Goal: Task Accomplishment & Management: Manage account settings

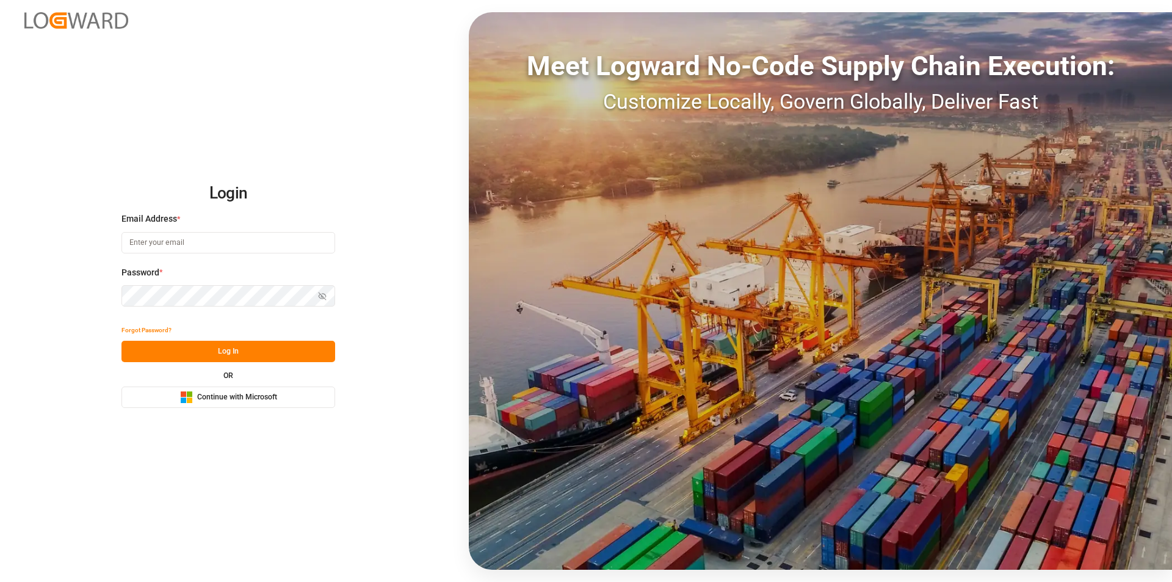
type input "nalini.basdeo@leschaco.com"
click at [199, 352] on button "Log In" at bounding box center [228, 351] width 214 height 21
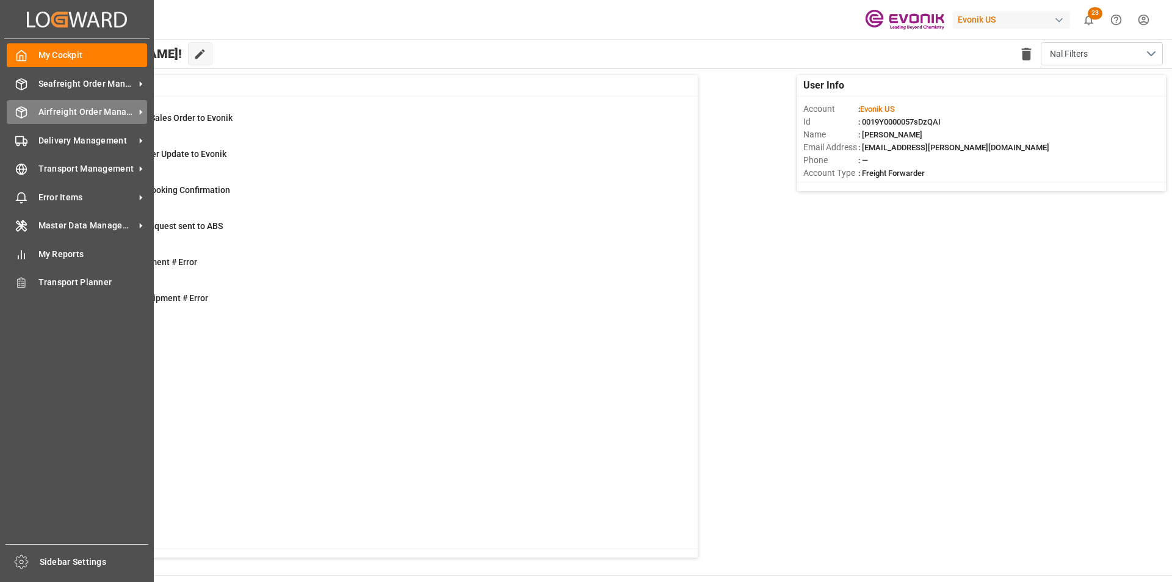
click at [50, 110] on span "Airfreight Order Management" at bounding box center [86, 112] width 96 height 13
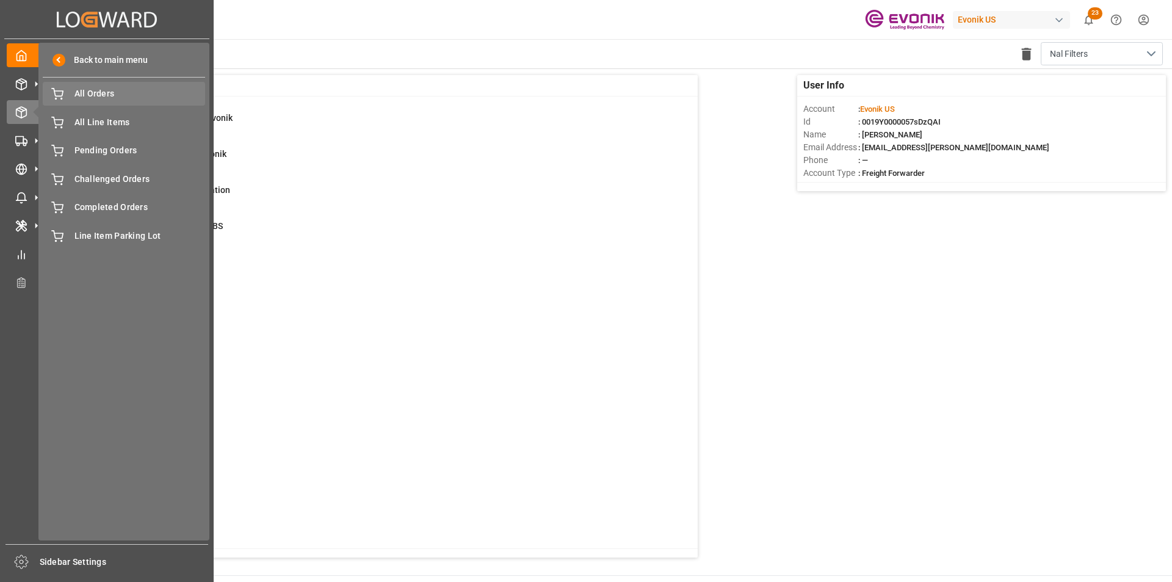
click at [109, 94] on span "All Orders" at bounding box center [139, 93] width 131 height 13
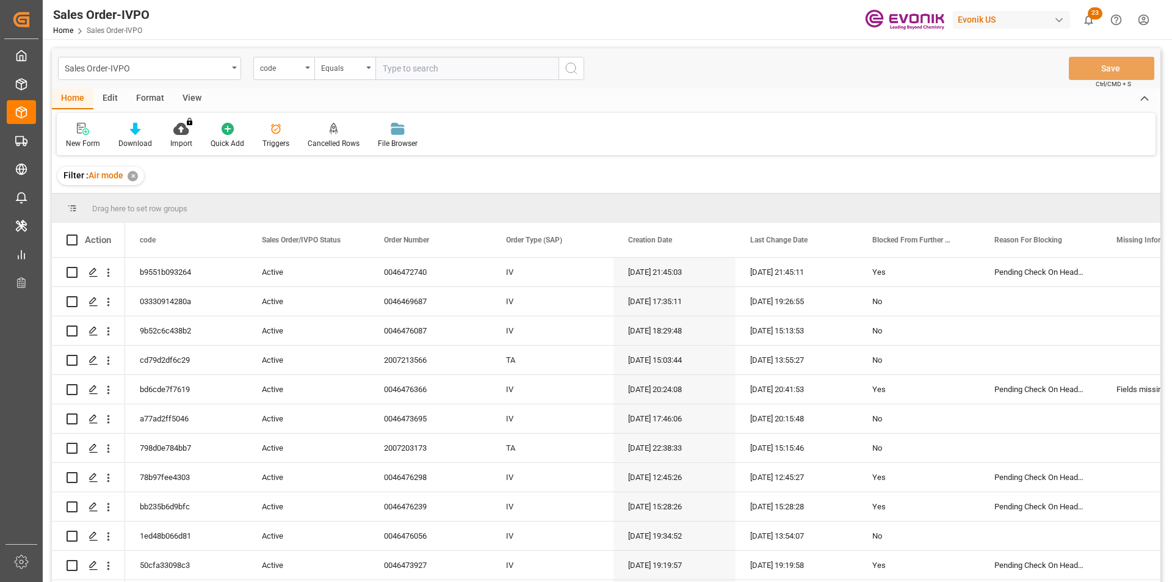
click at [290, 70] on div "code" at bounding box center [281, 67] width 42 height 14
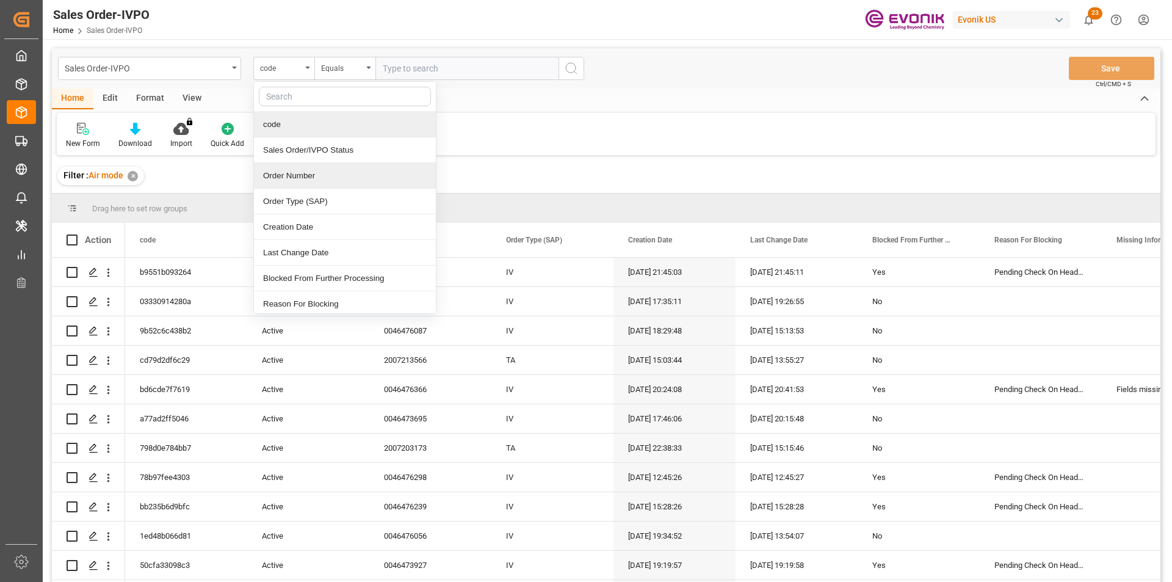
click at [312, 171] on div "Order Number" at bounding box center [345, 176] width 182 height 26
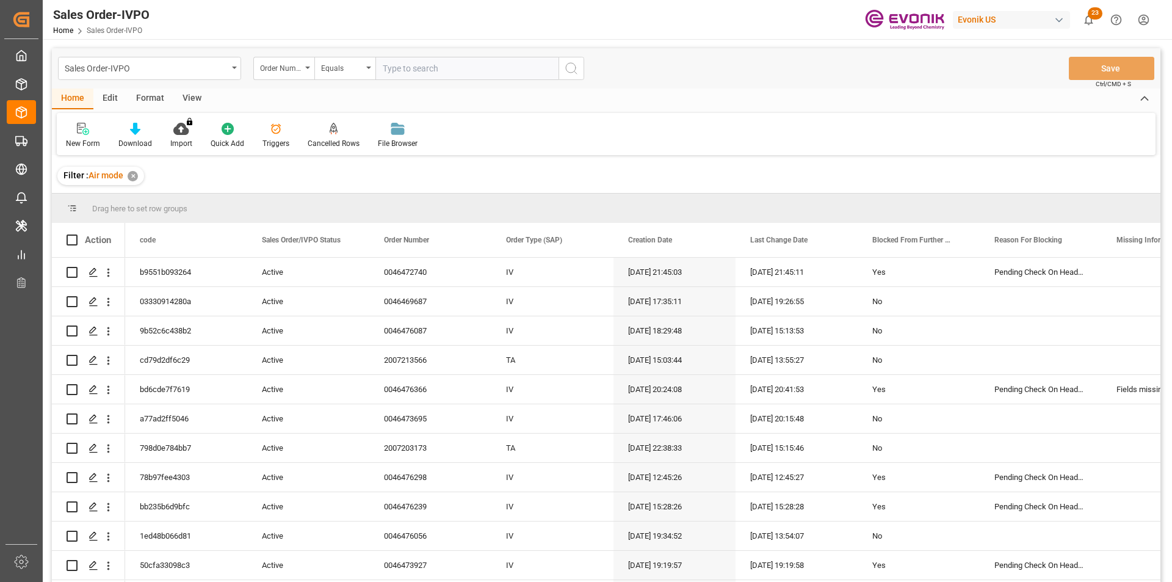
click at [423, 73] on input "text" at bounding box center [466, 68] width 183 height 23
paste input "46472740"
type input "0046472740"
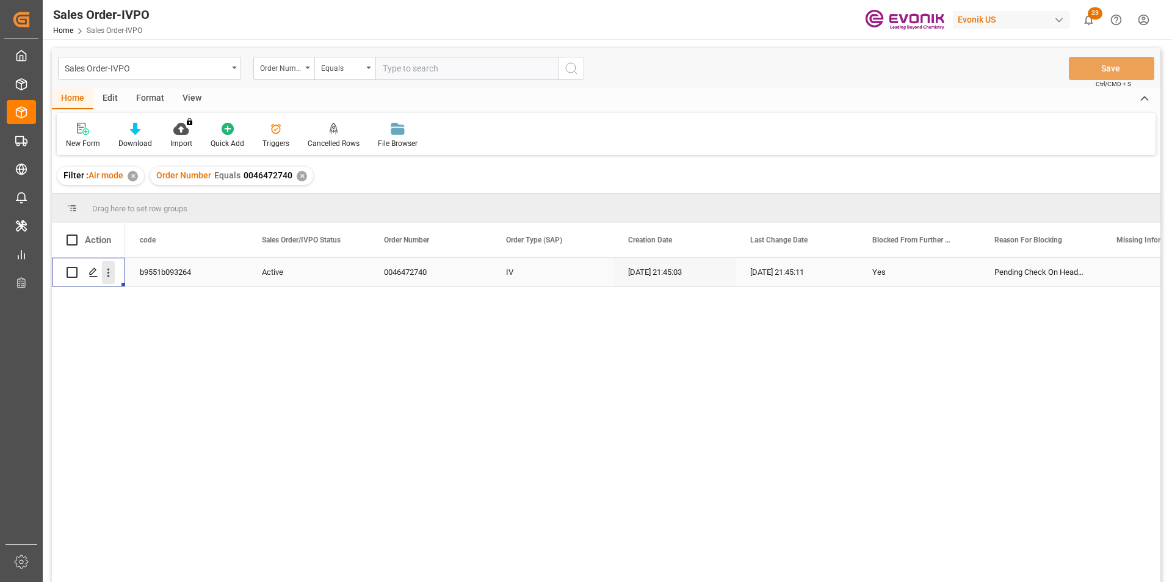
click at [109, 277] on icon "open menu" at bounding box center [108, 272] width 13 height 13
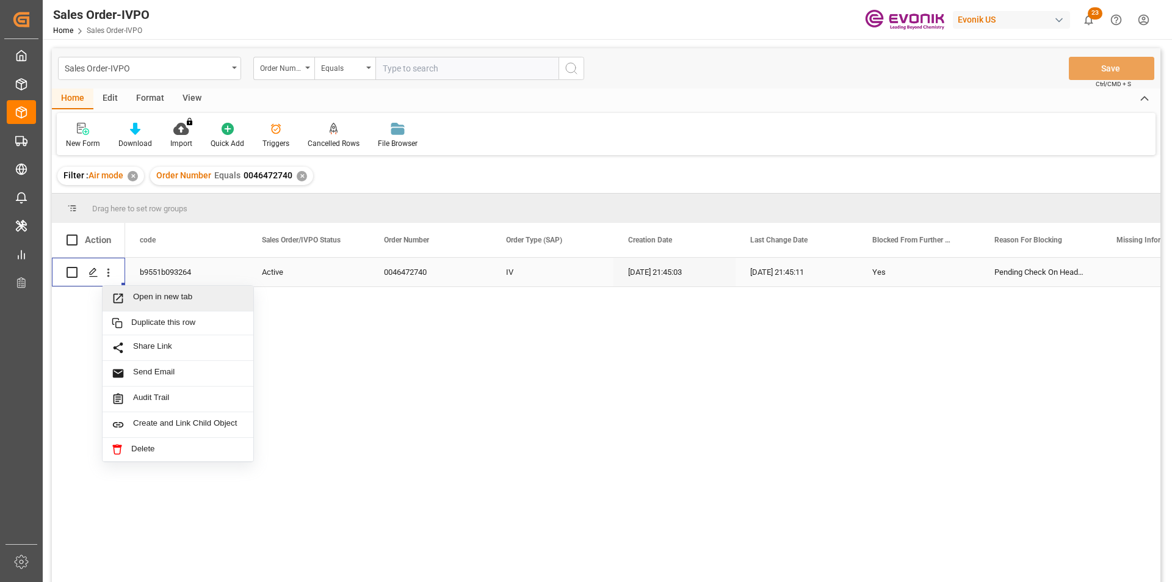
click at [165, 304] on span "Open in new tab" at bounding box center [188, 298] width 111 height 13
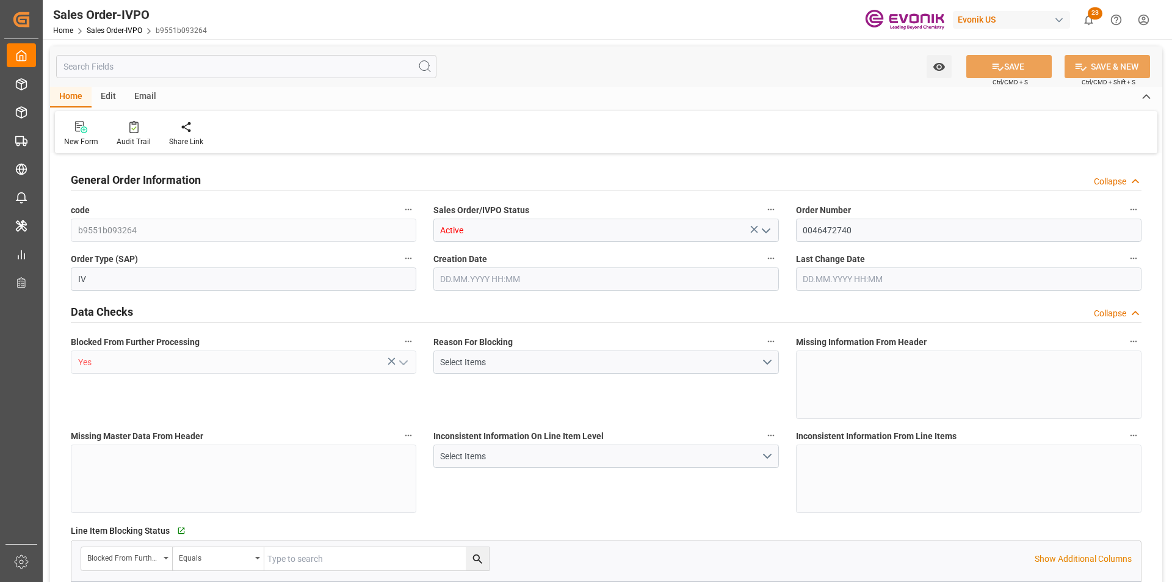
type input "INBOM"
type input "0"
type input "1"
type input "124"
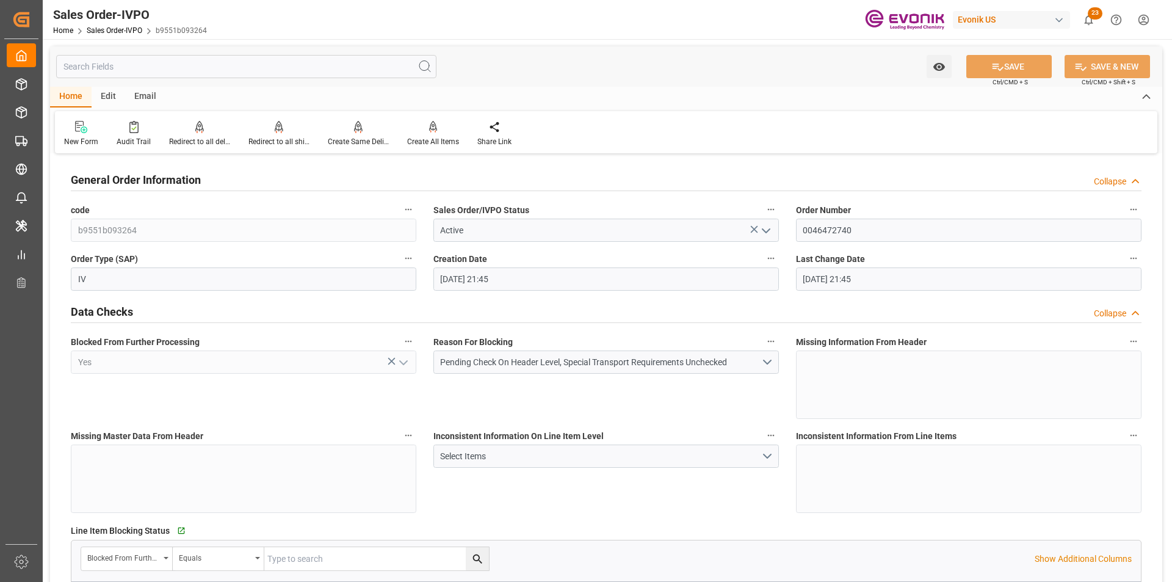
type input "09.10.2025 21:45"
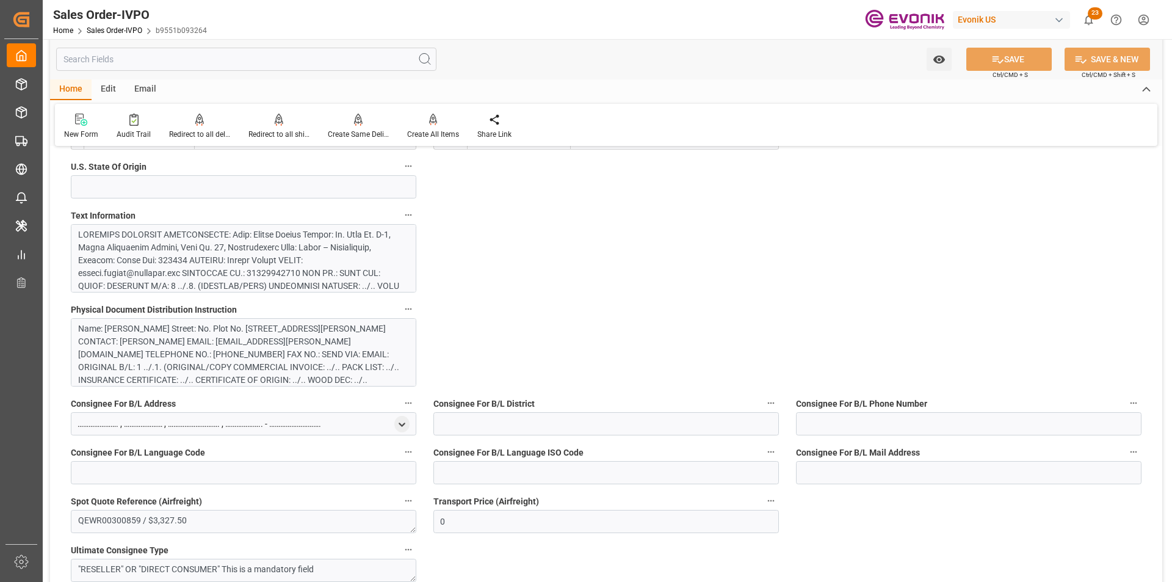
scroll to position [916, 0]
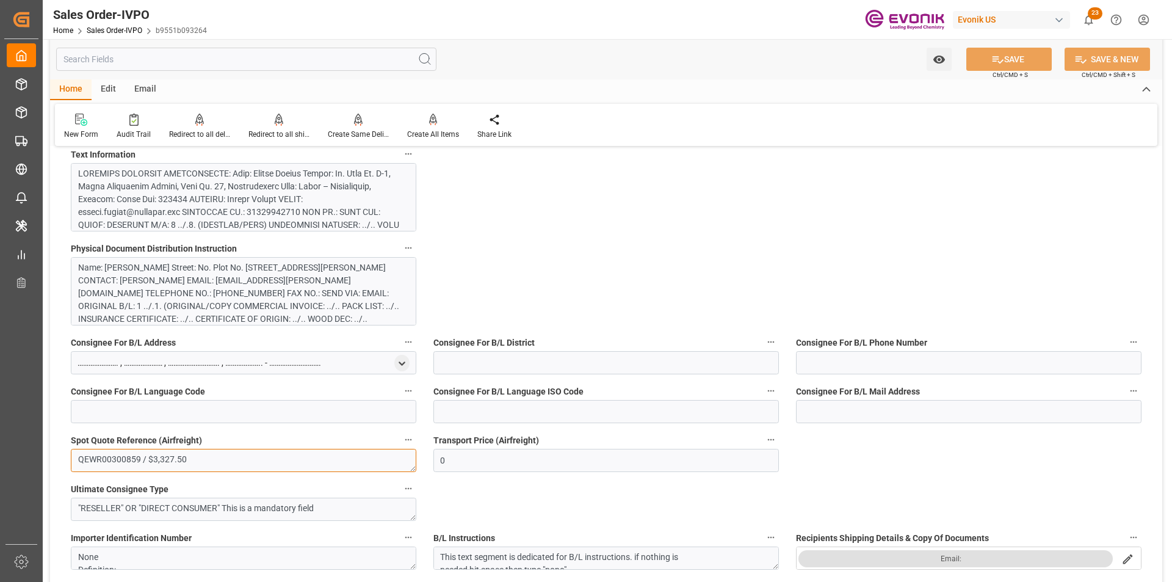
drag, startPoint x: 191, startPoint y: 455, endPoint x: 149, endPoint y: 458, distance: 42.2
click at [149, 458] on textarea "QEWR00300859 / $3,327.50" at bounding box center [243, 460] width 345 height 23
click at [457, 465] on input "0" at bounding box center [605, 460] width 345 height 23
drag, startPoint x: 456, startPoint y: 462, endPoint x: 421, endPoint y: 458, distance: 35.6
click at [421, 458] on div "General Order Information Collapse code b9551b093264 Sales Order/IVPO Status Ac…" at bounding box center [606, 585] width 1112 height 2688
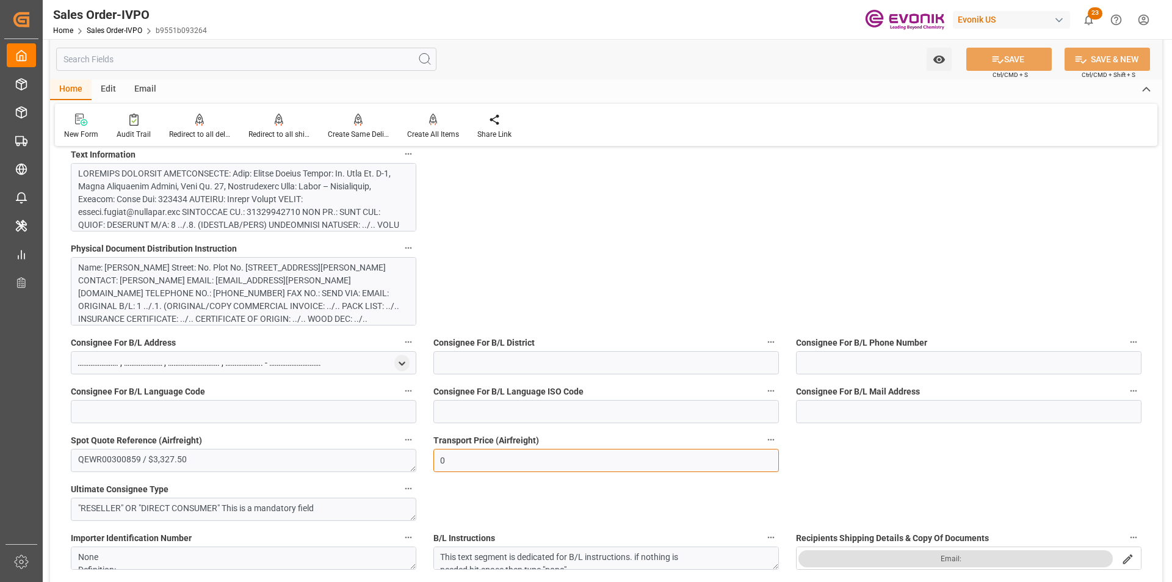
paste input "text"
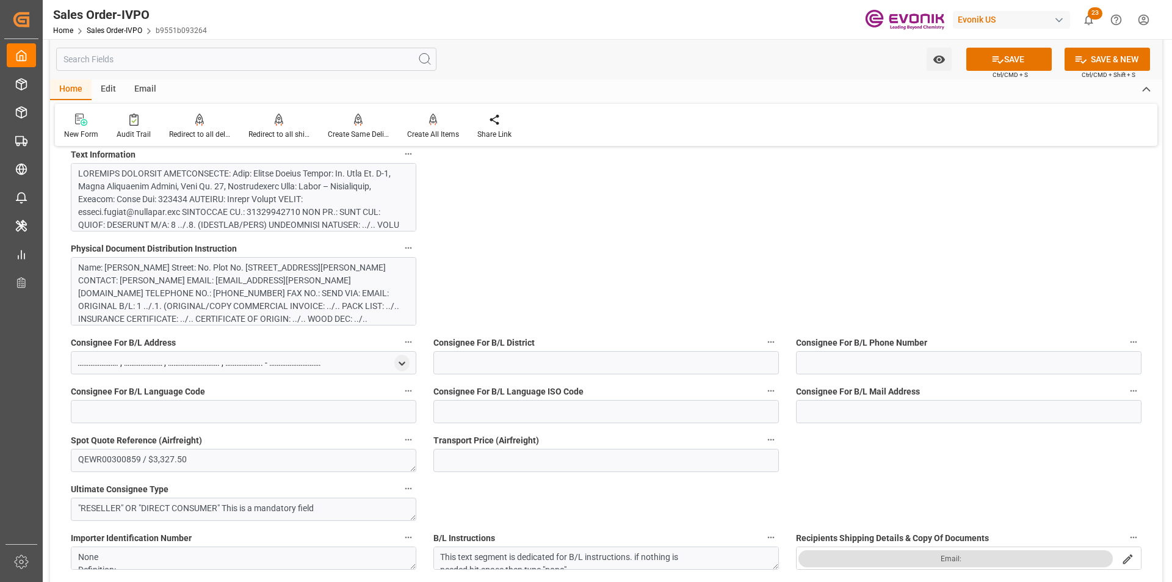
click at [124, 60] on input "text" at bounding box center [246, 59] width 380 height 23
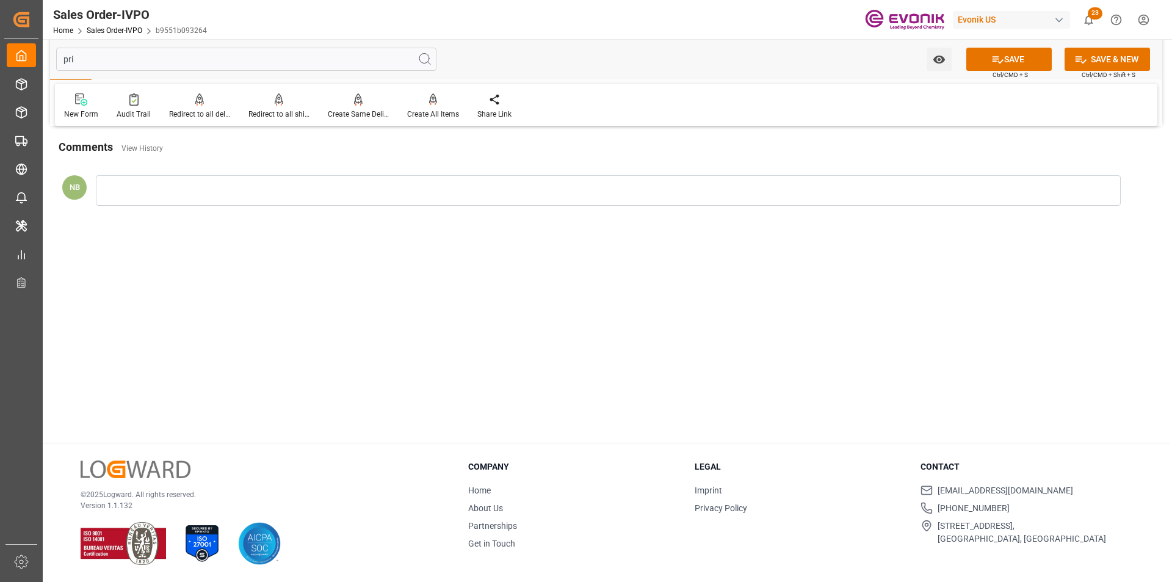
scroll to position [59, 0]
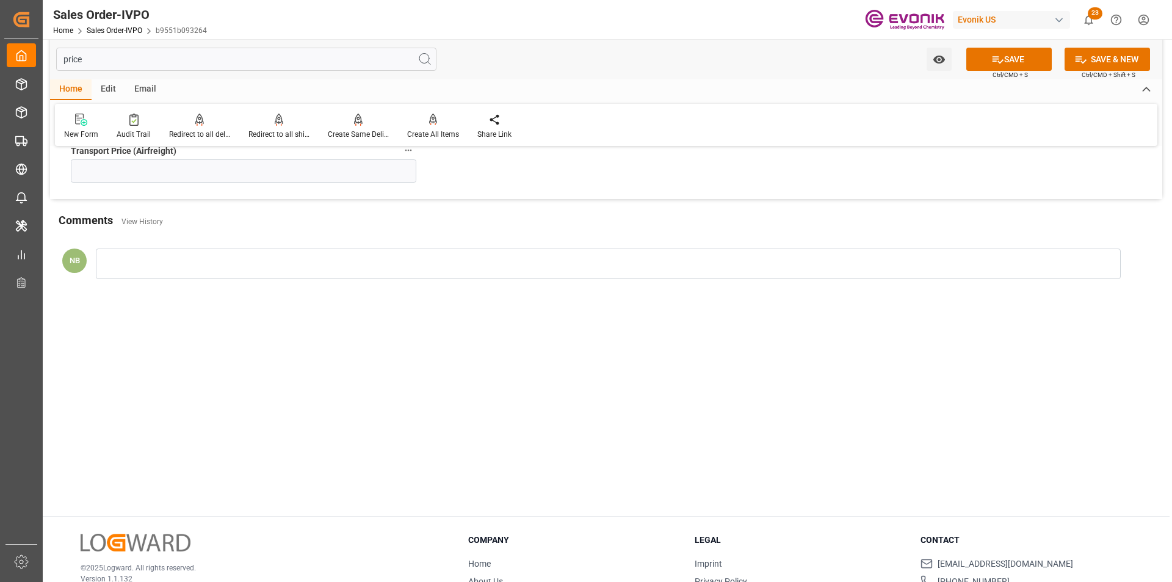
type input "price"
click at [124, 168] on input "text" at bounding box center [243, 170] width 345 height 23
paste input "text"
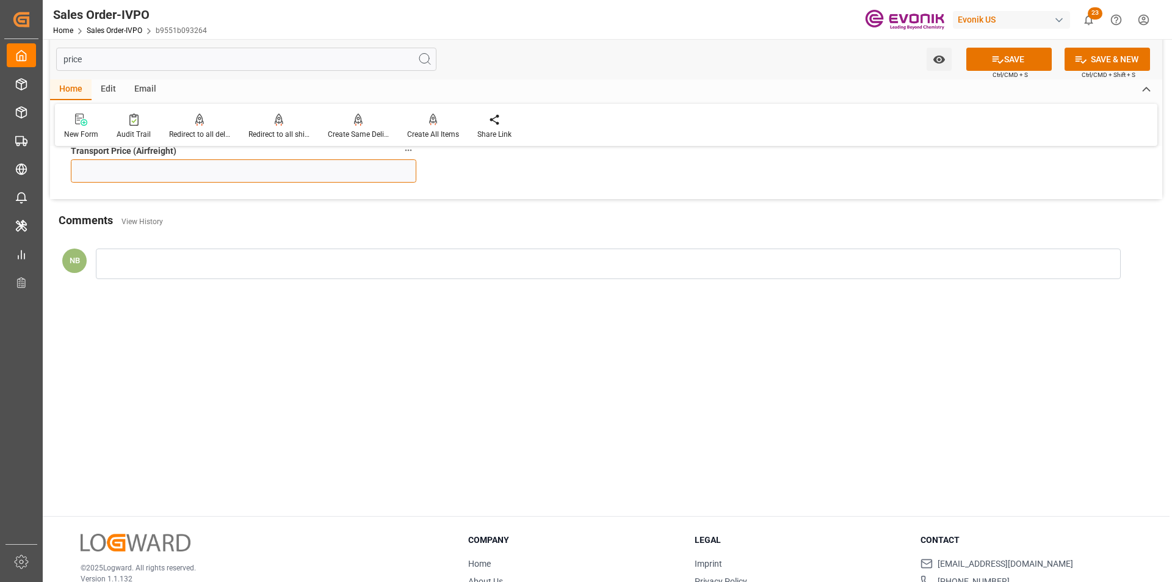
paste input "text"
click at [214, 175] on input "text" at bounding box center [243, 170] width 345 height 23
type input "3327.50"
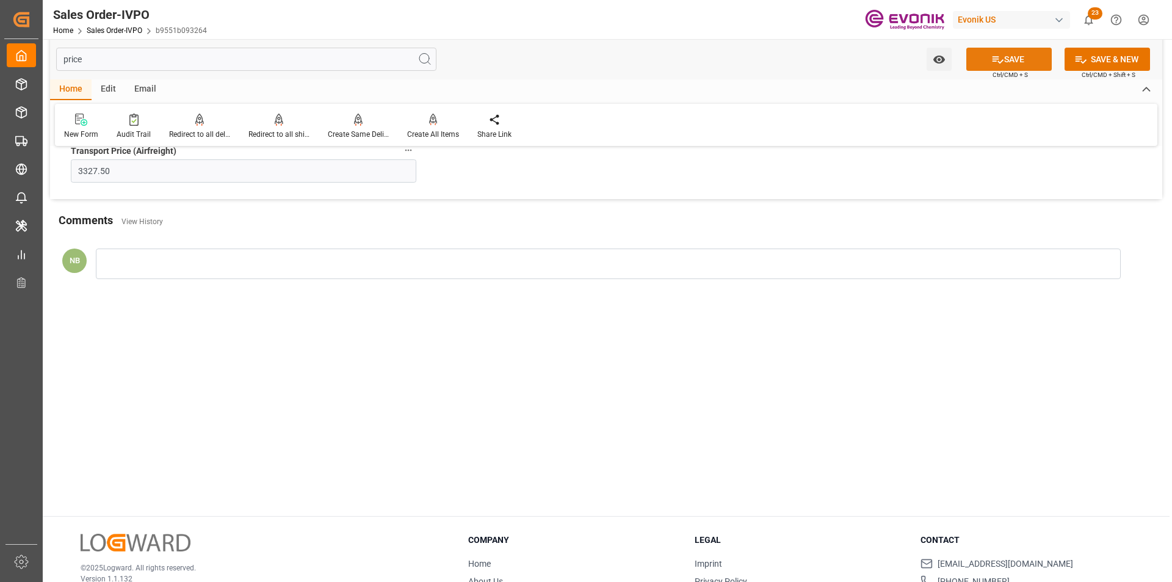
click at [1012, 55] on button "SAVE" at bounding box center [1008, 59] width 85 height 23
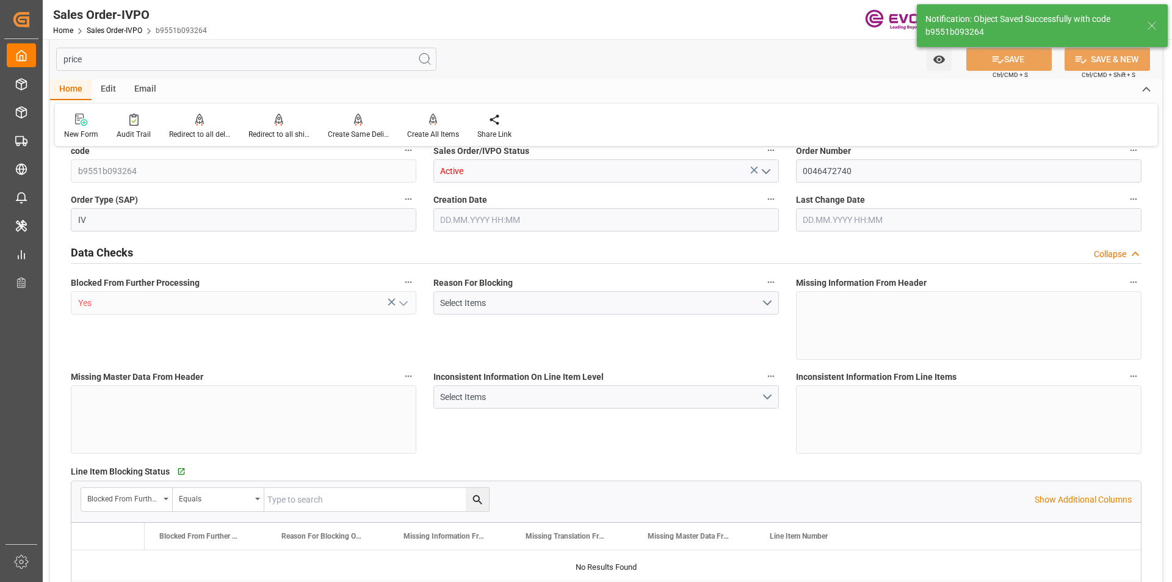
type input "INBOM"
type input "1"
type input "124"
type input "09.10.2025 21:45"
type input "10.10.2025 12:44"
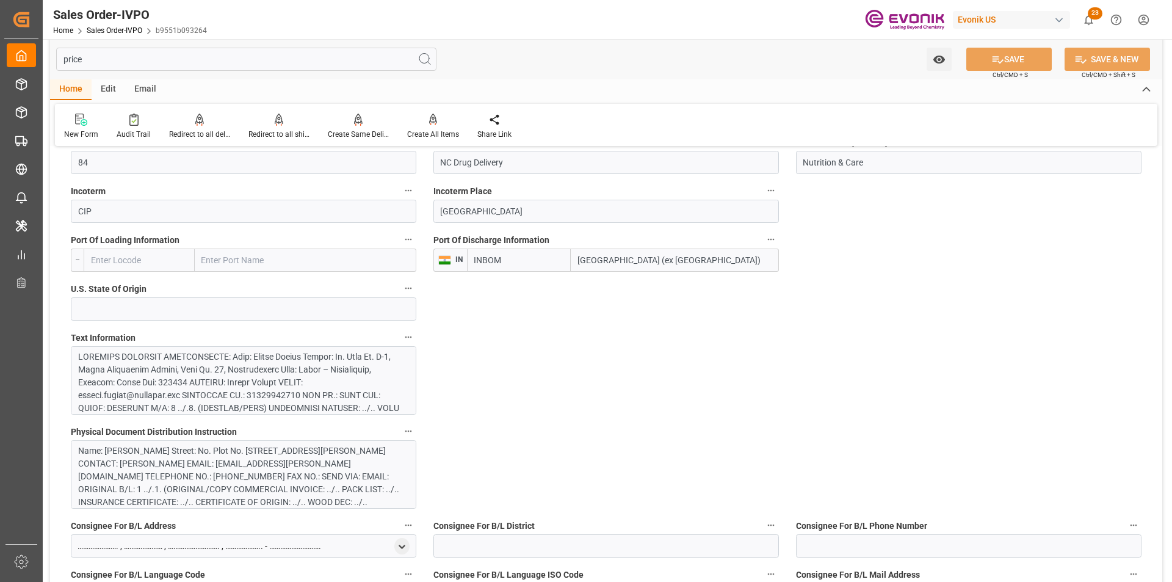
scroll to position [794, 0]
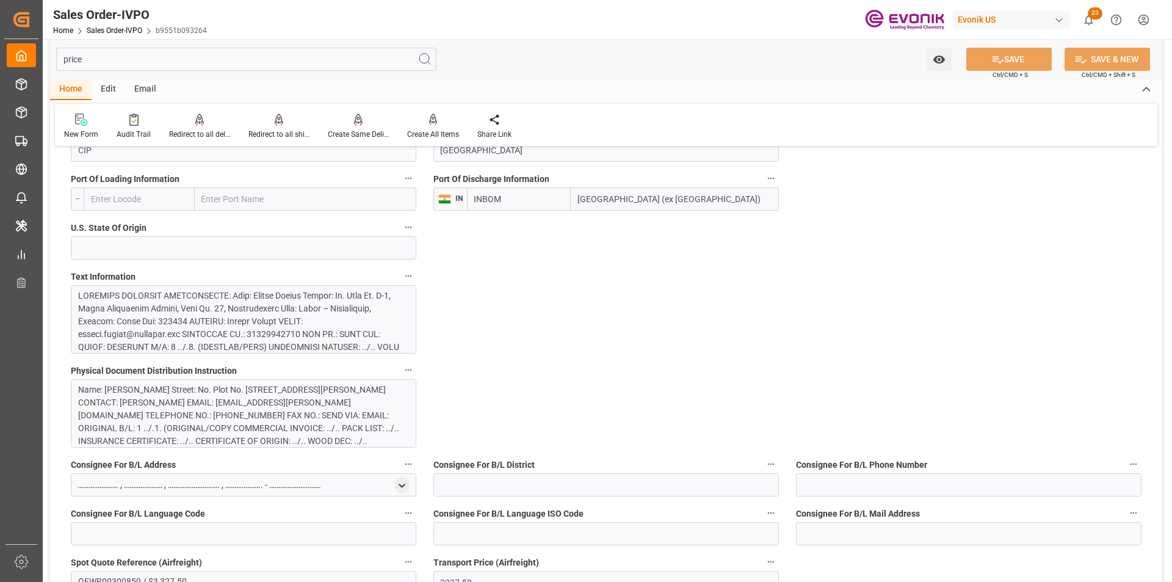
click at [260, 323] on div at bounding box center [239, 552] width 322 height 526
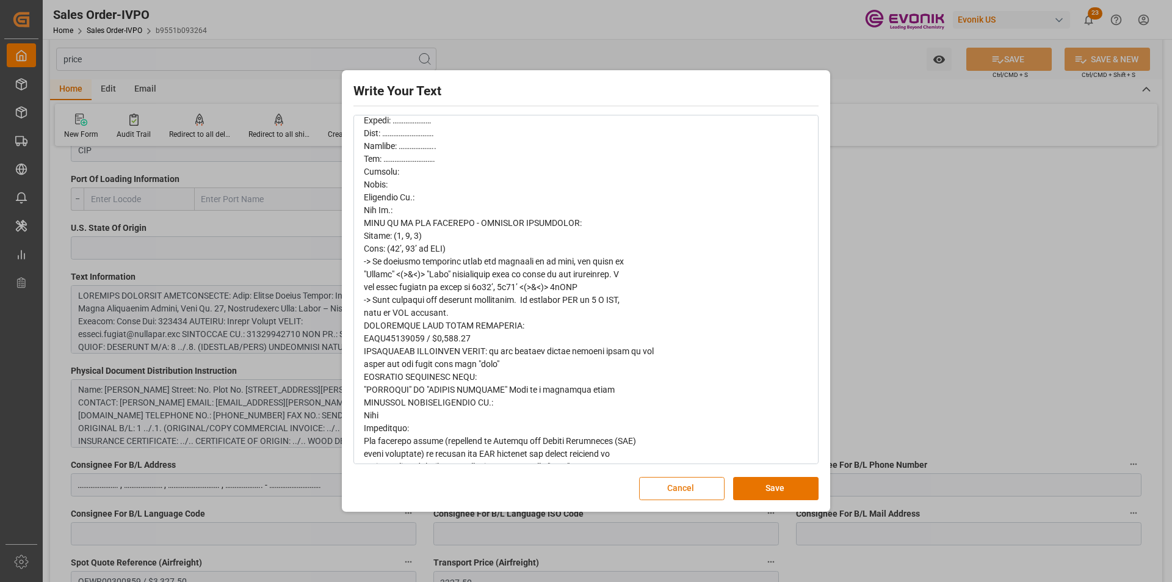
scroll to position [0, 0]
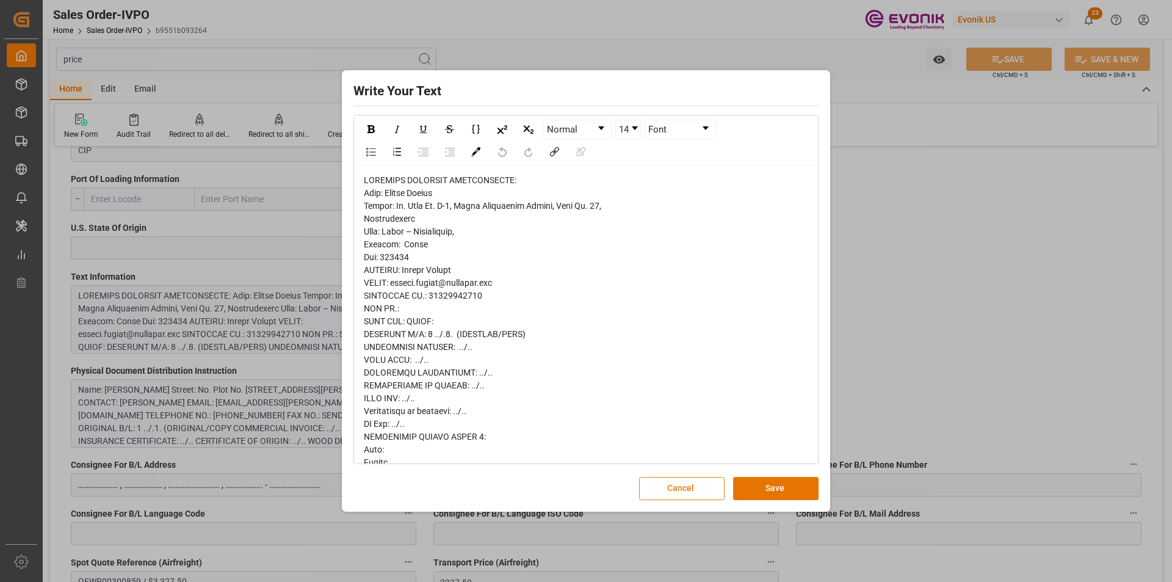
click at [693, 482] on button "Cancel" at bounding box center [681, 488] width 85 height 23
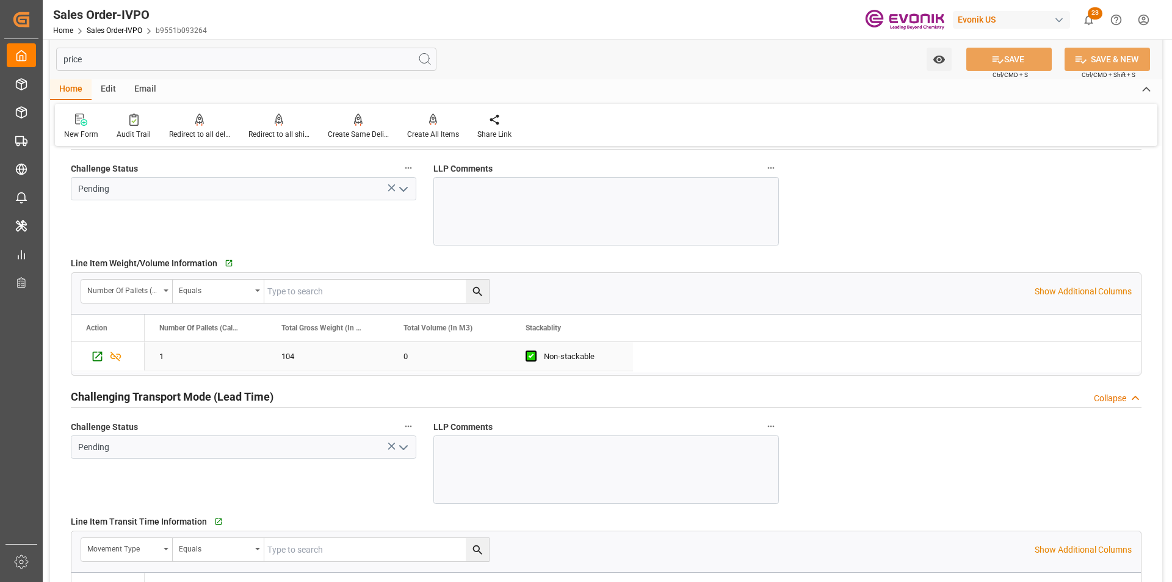
scroll to position [1892, 0]
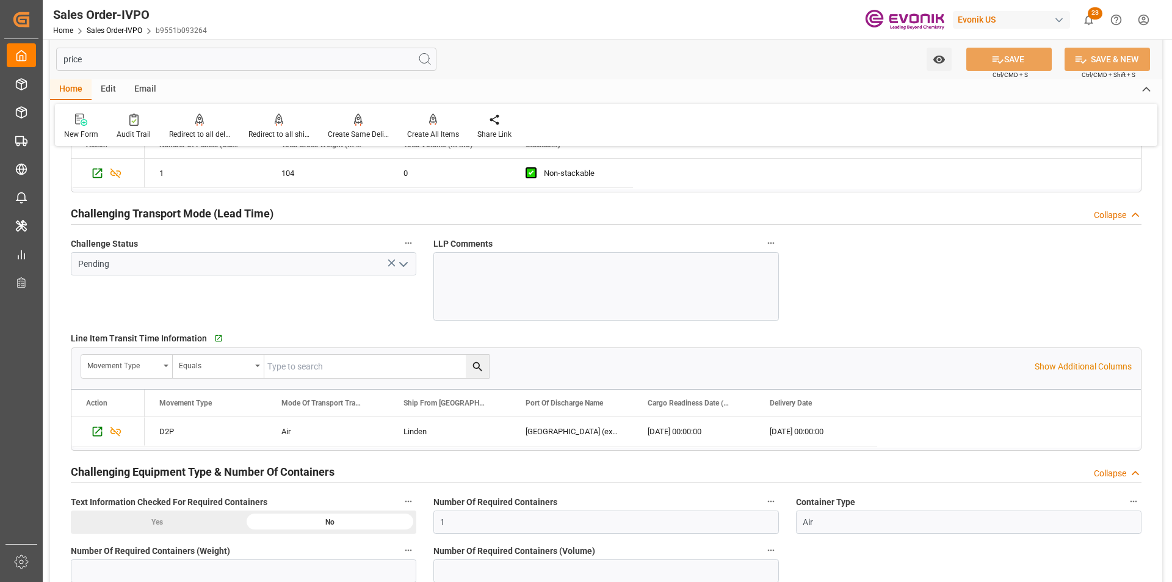
click at [404, 270] on icon "open menu" at bounding box center [403, 264] width 15 height 15
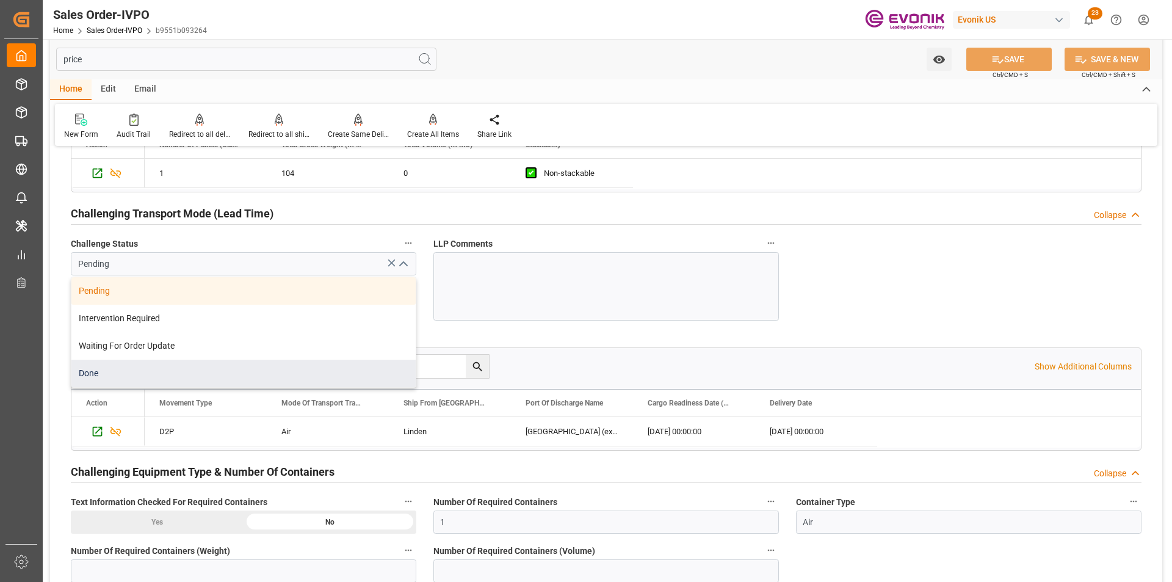
click at [110, 378] on div "Done" at bounding box center [243, 373] width 344 height 27
type input "Done"
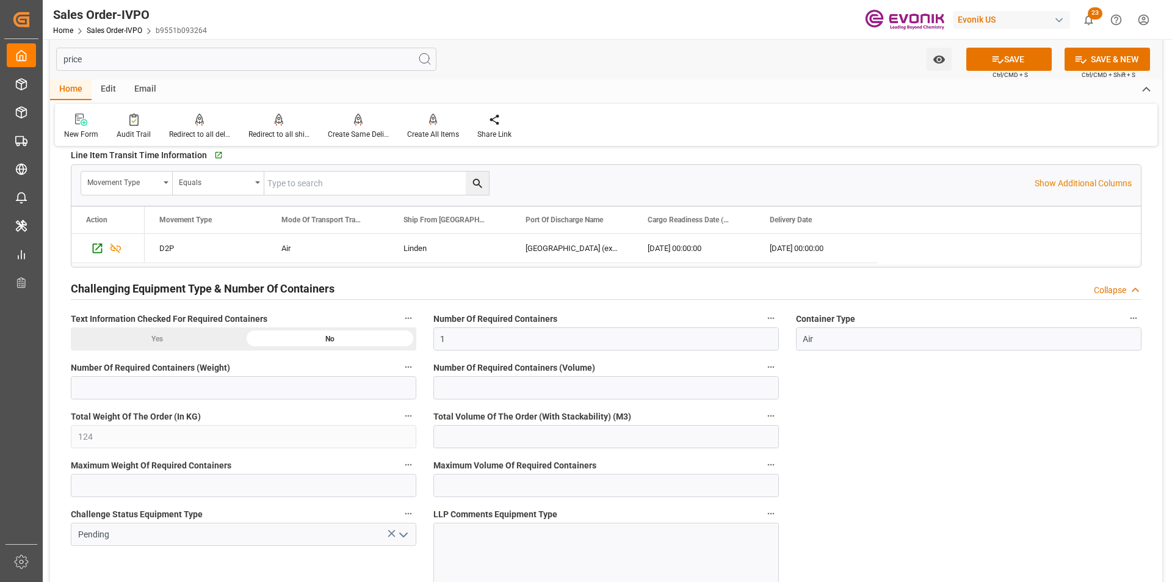
scroll to position [2259, 0]
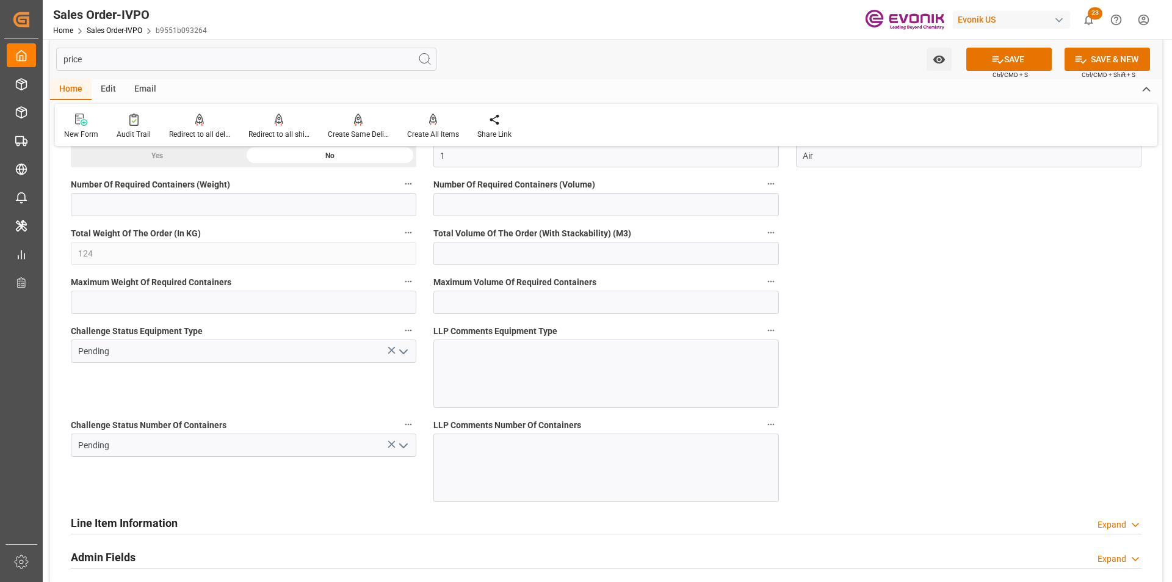
click at [405, 350] on icon "open menu" at bounding box center [403, 351] width 15 height 15
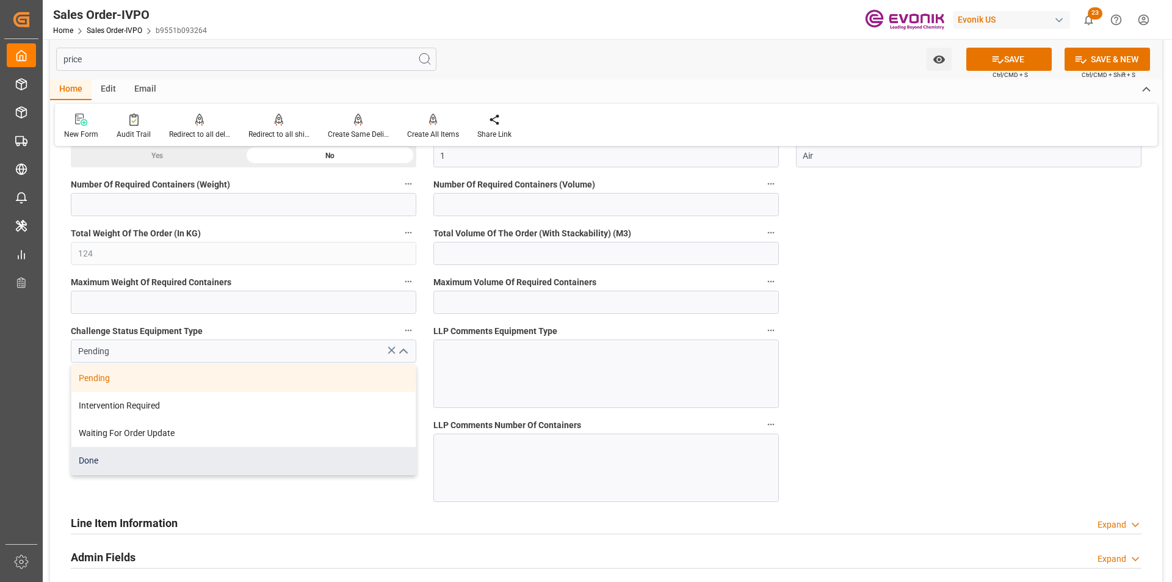
click at [142, 465] on div "Done" at bounding box center [243, 460] width 344 height 27
type input "Done"
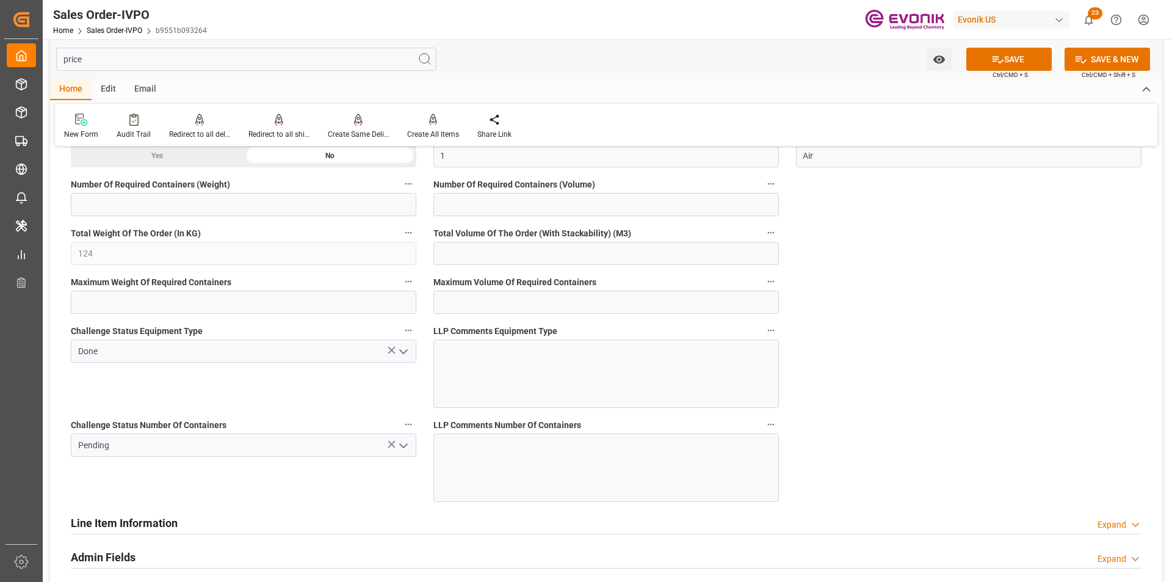
click at [405, 447] on icon "open menu" at bounding box center [403, 445] width 15 height 15
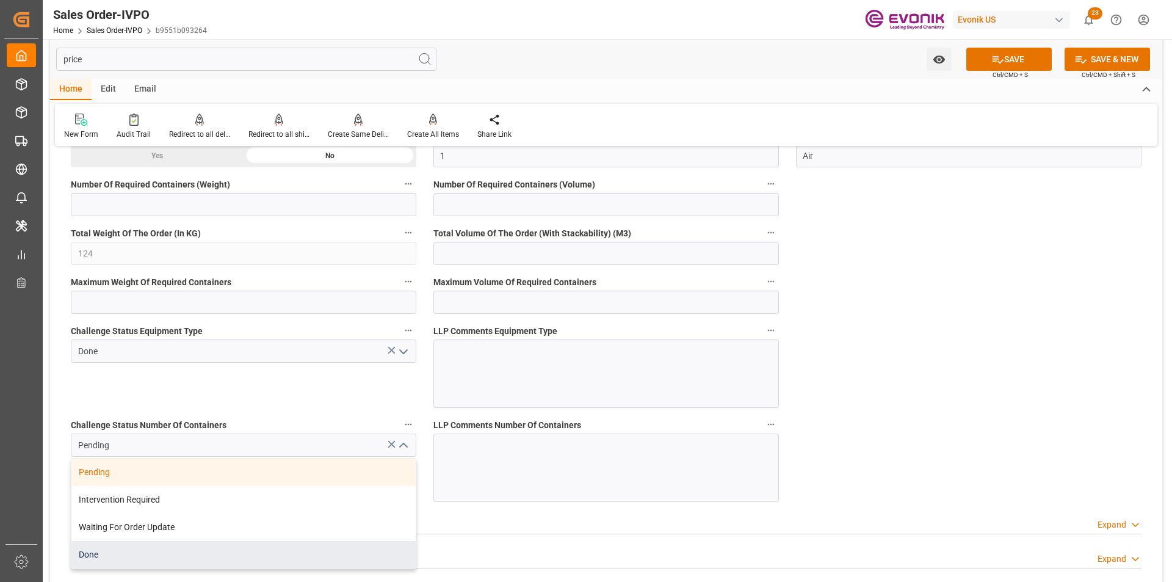
click at [100, 552] on div "Done" at bounding box center [243, 554] width 344 height 27
type input "Done"
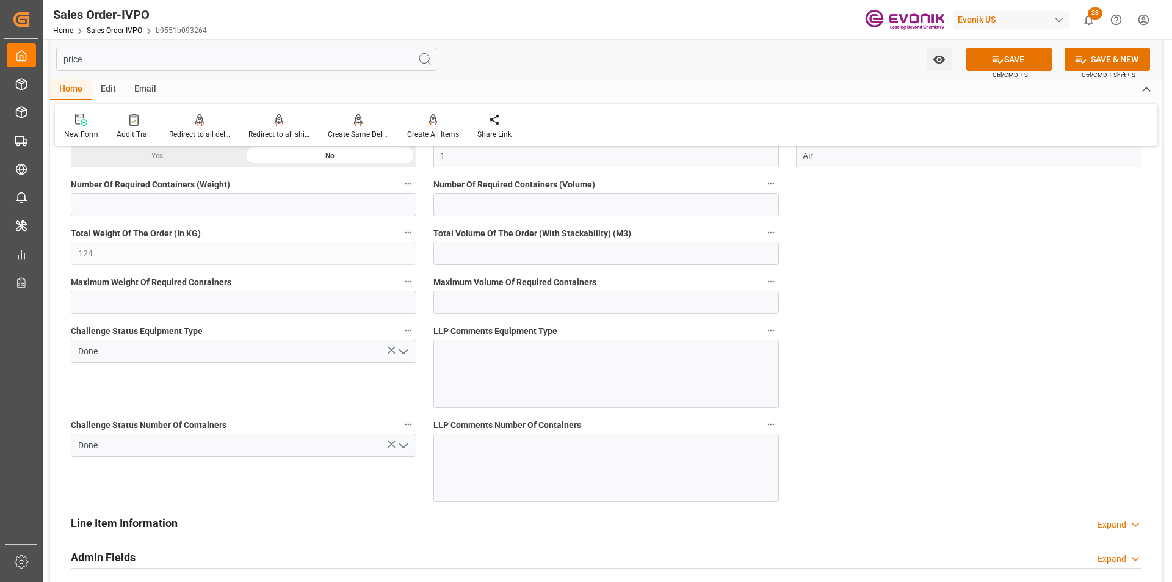
scroll to position [2198, 0]
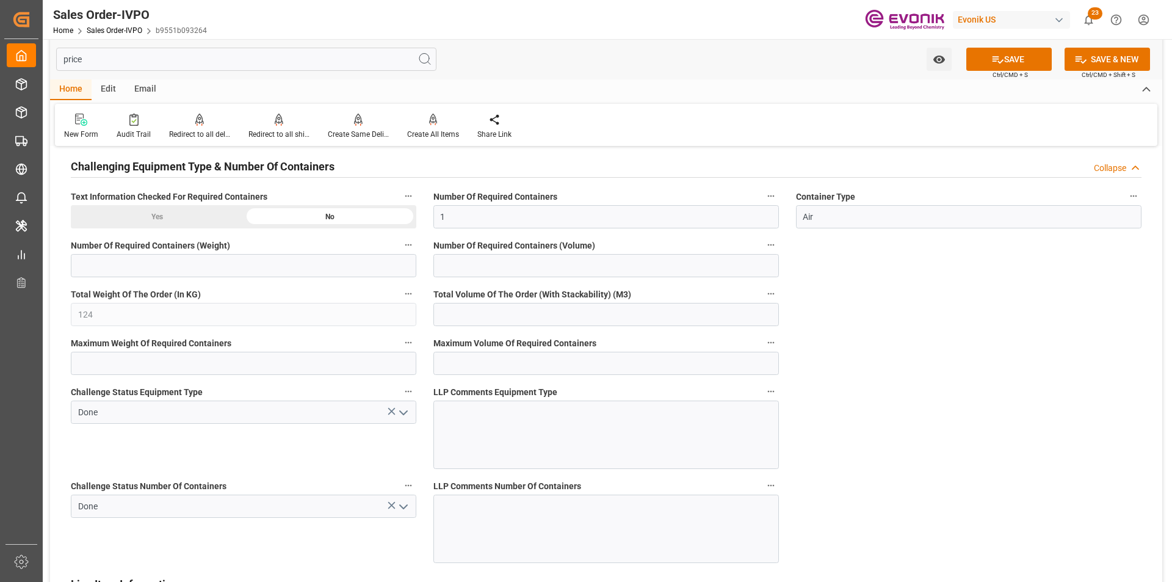
click at [142, 214] on div "Yes" at bounding box center [157, 216] width 173 height 23
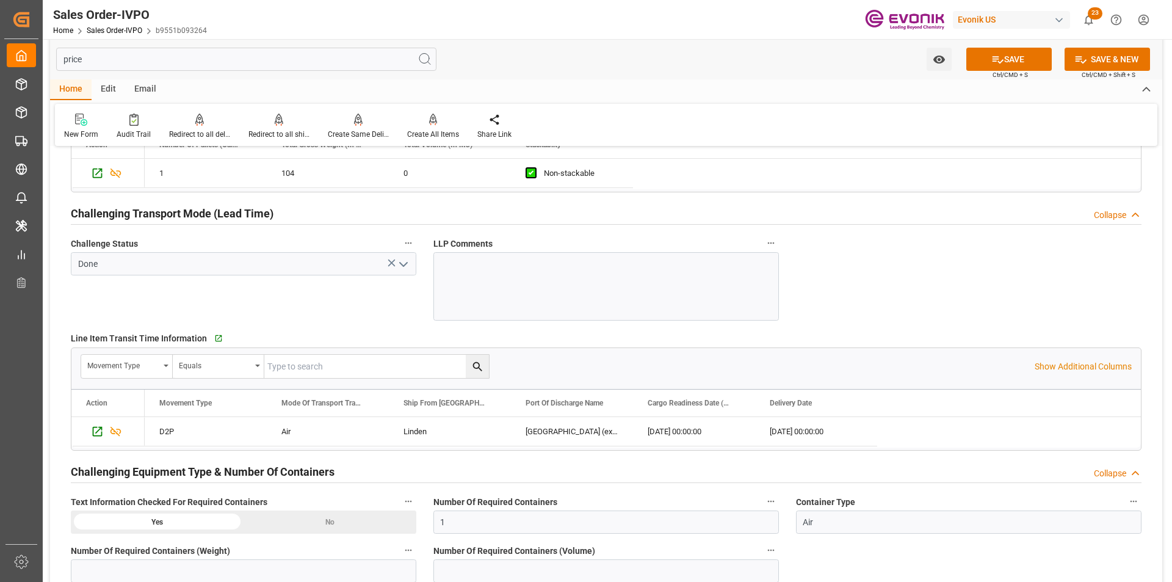
scroll to position [1709, 0]
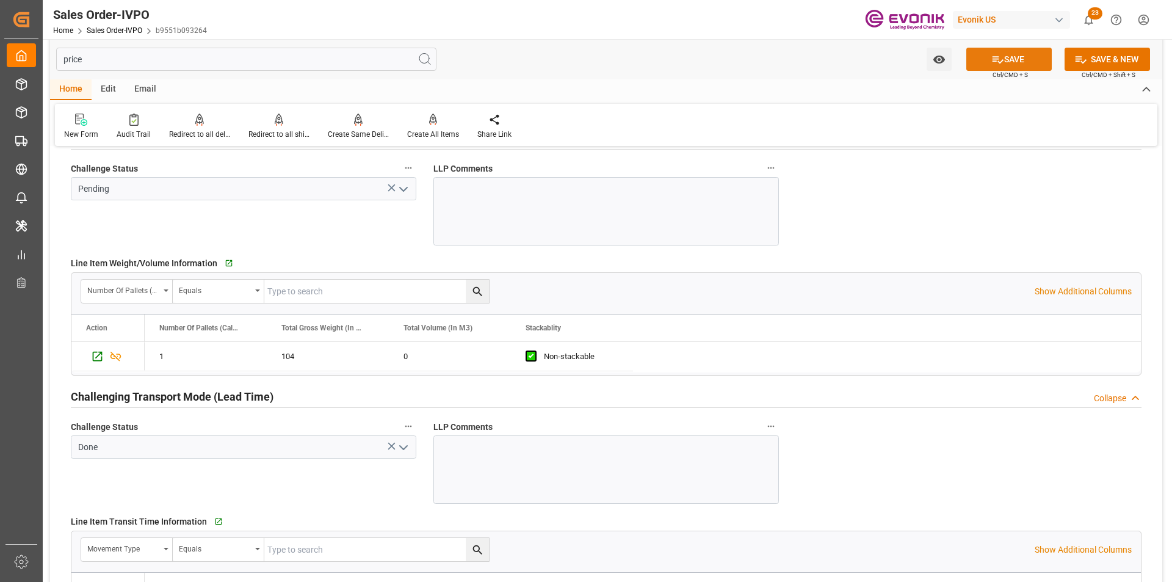
click at [1026, 59] on button "SAVE" at bounding box center [1008, 59] width 85 height 23
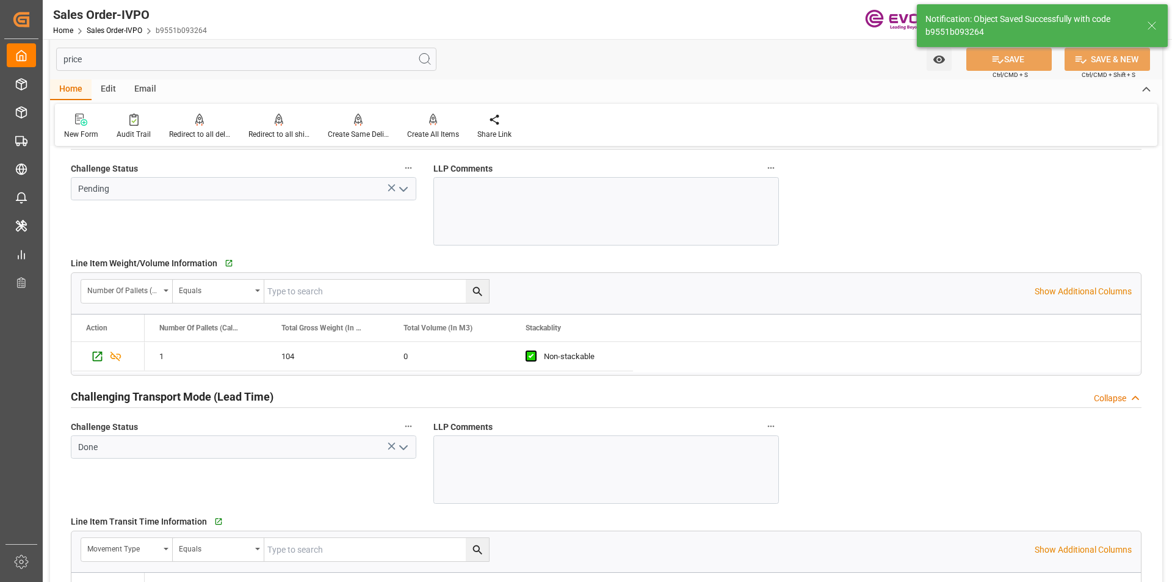
type input "[DATE] 12:45"
click at [399, 189] on icon "open menu" at bounding box center [403, 189] width 15 height 15
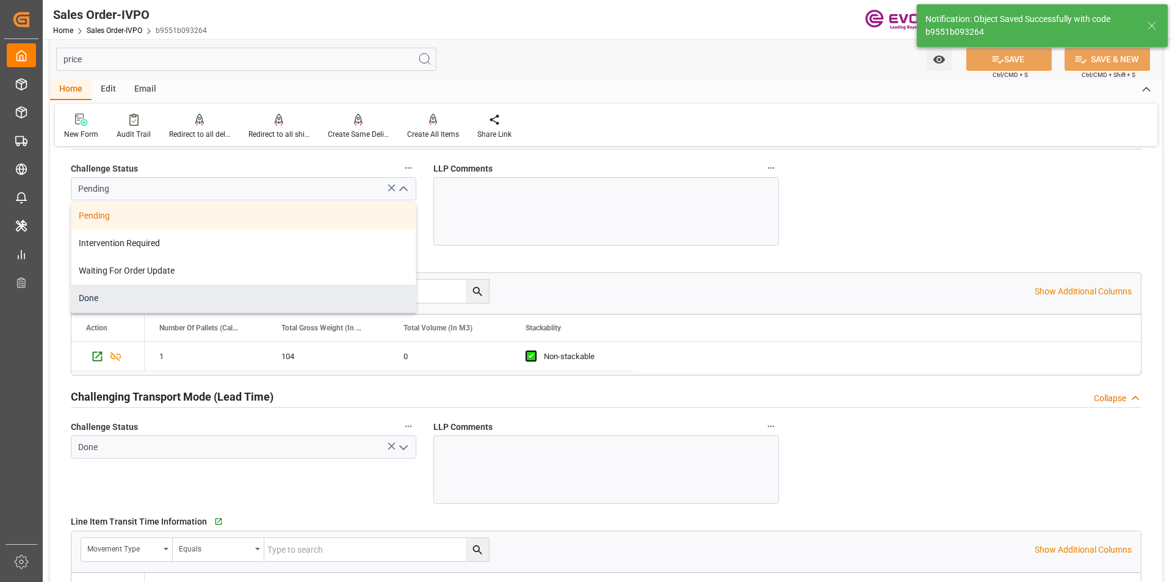
click at [203, 295] on div "Done" at bounding box center [243, 297] width 344 height 27
type input "Done"
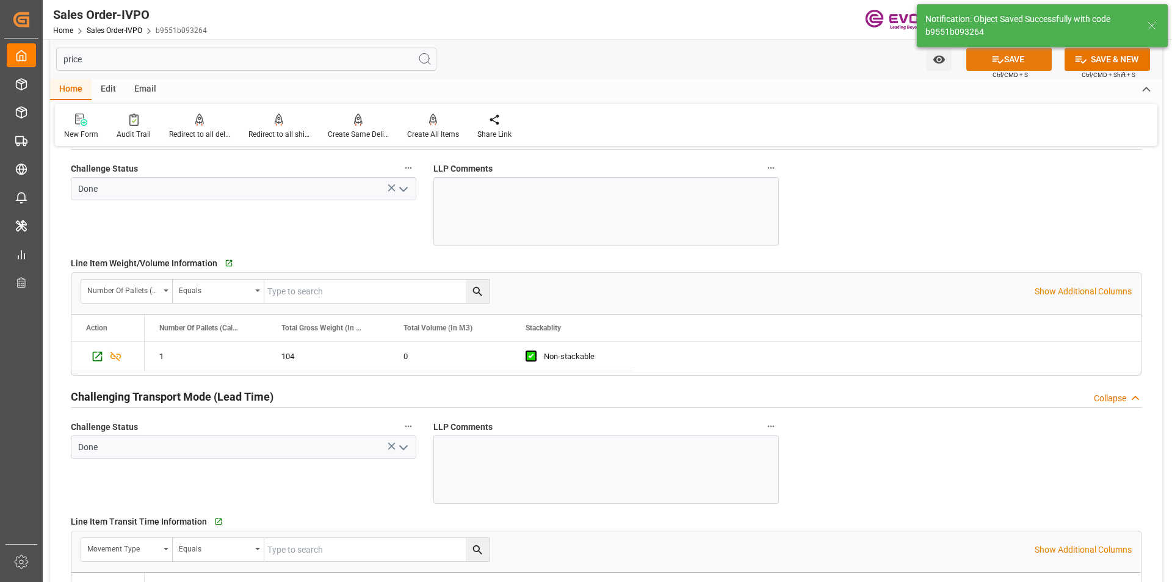
click at [1013, 59] on button "SAVE" at bounding box center [1008, 59] width 85 height 23
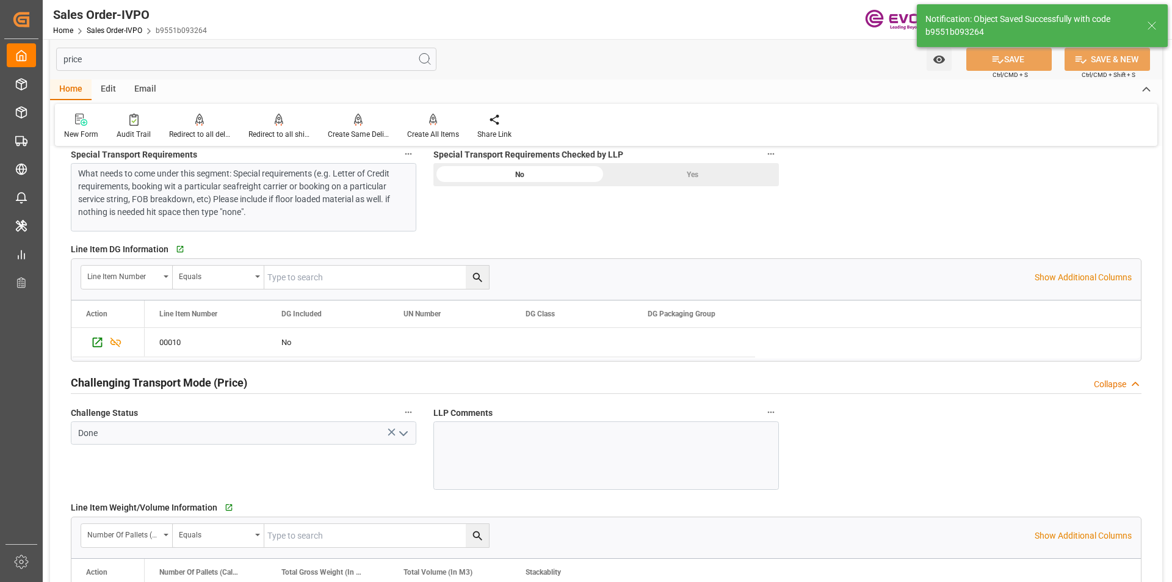
click at [668, 179] on div "Yes" at bounding box center [692, 174] width 173 height 23
click at [999, 67] on button "SAVE" at bounding box center [1008, 59] width 85 height 23
type input "No"
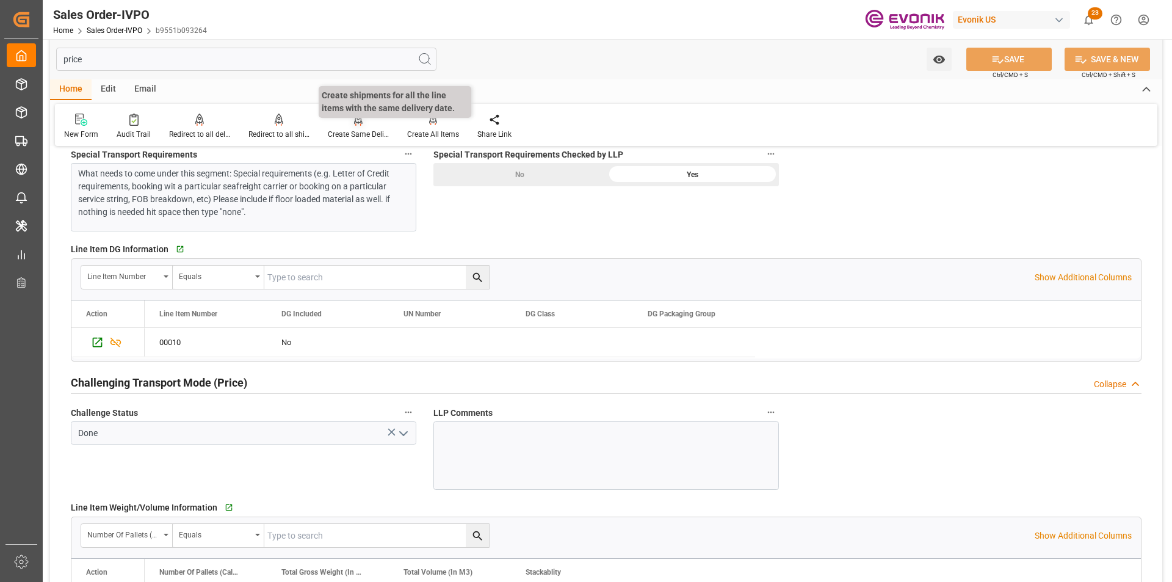
click at [349, 131] on div "Create Same Delivery Date" at bounding box center [358, 134] width 61 height 11
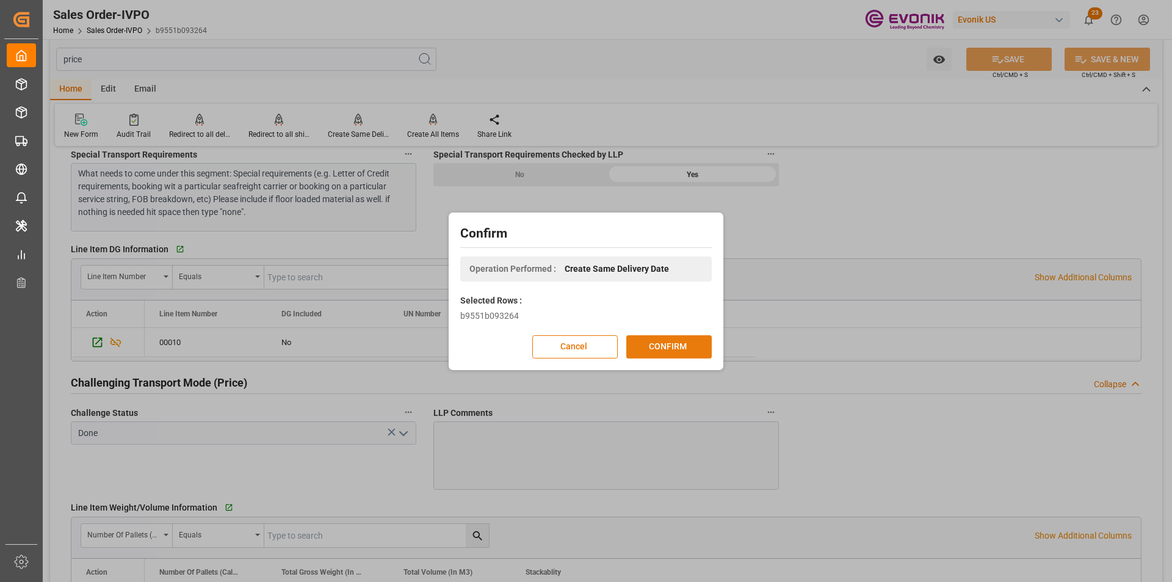
click at [679, 344] on button "CONFIRM" at bounding box center [668, 346] width 85 height 23
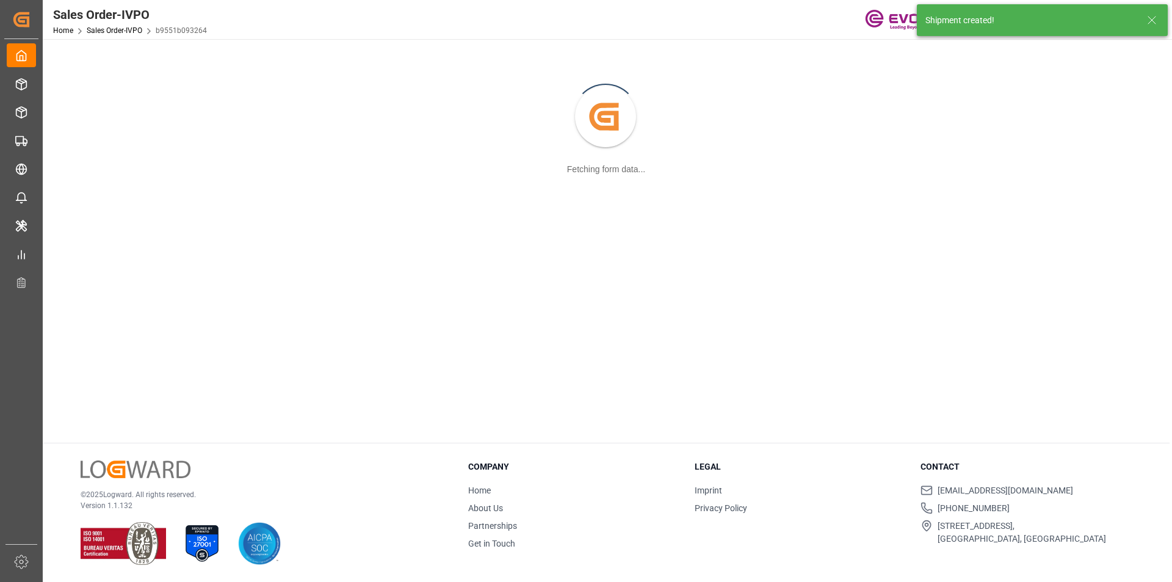
scroll to position [132, 0]
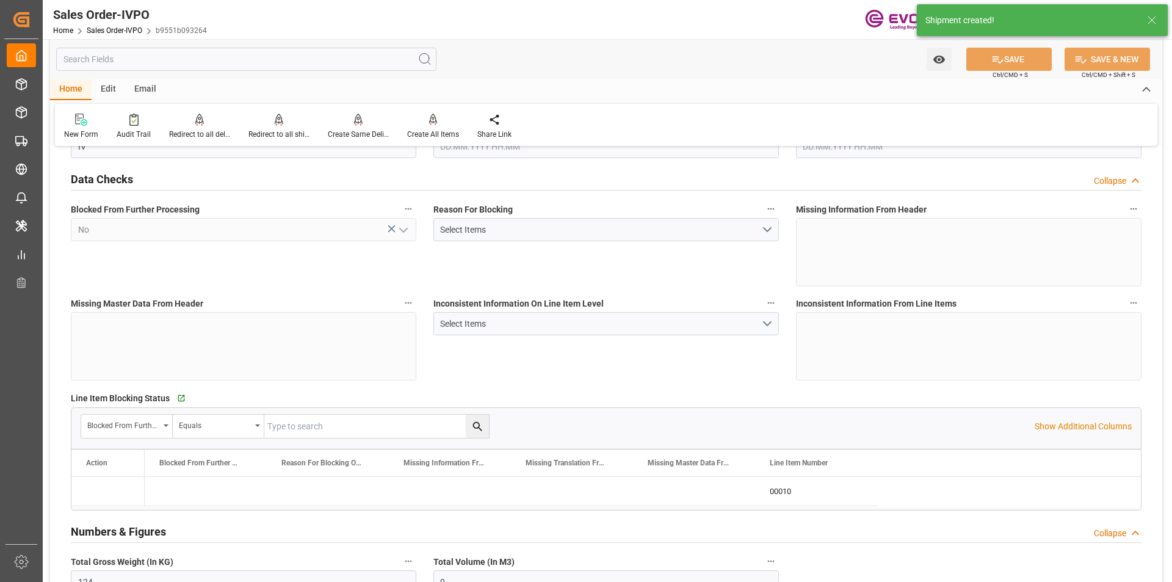
type input "124"
type input "0"
type input "INBOM"
type input "3327.5"
type input "1"
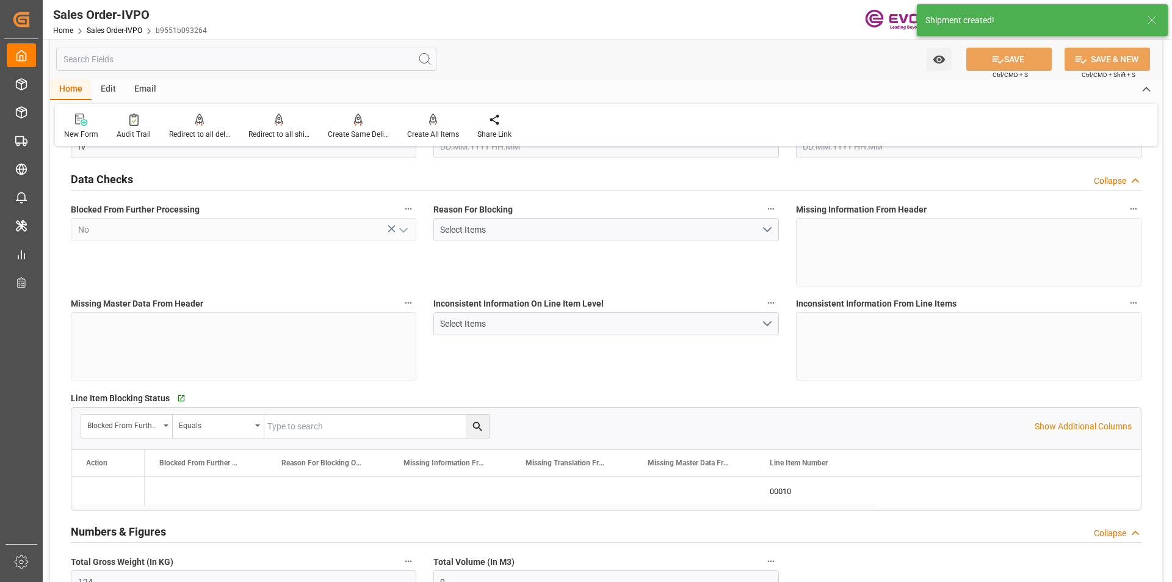
type input "124"
type input "09.10.2025 21:45"
type input "[DATE] 12:45"
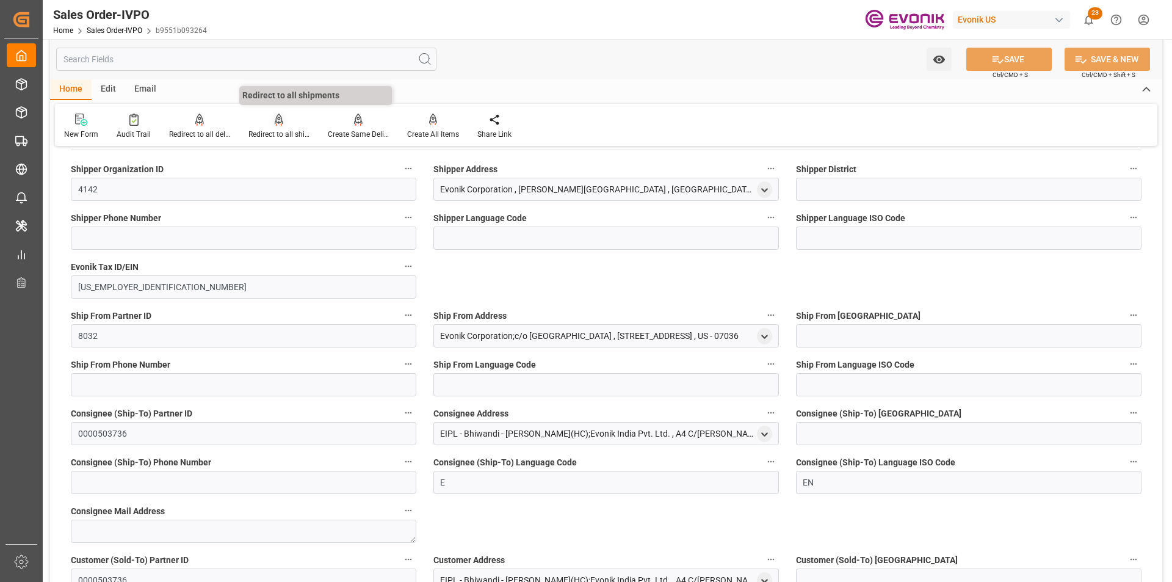
click at [277, 128] on div "Redirect to all shipments" at bounding box center [278, 126] width 79 height 27
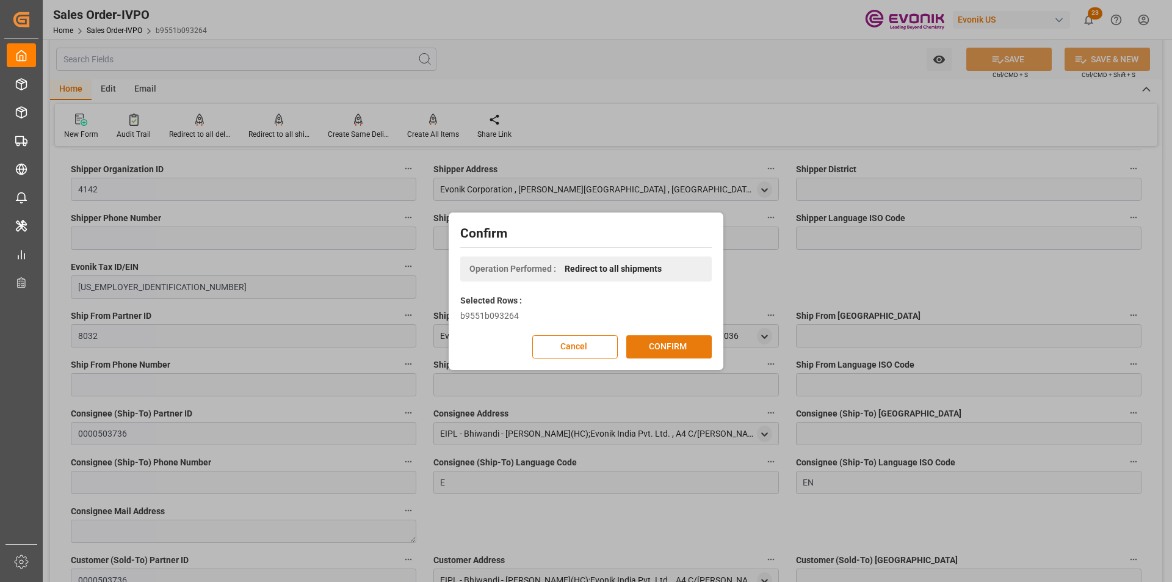
click at [692, 341] on button "CONFIRM" at bounding box center [668, 346] width 85 height 23
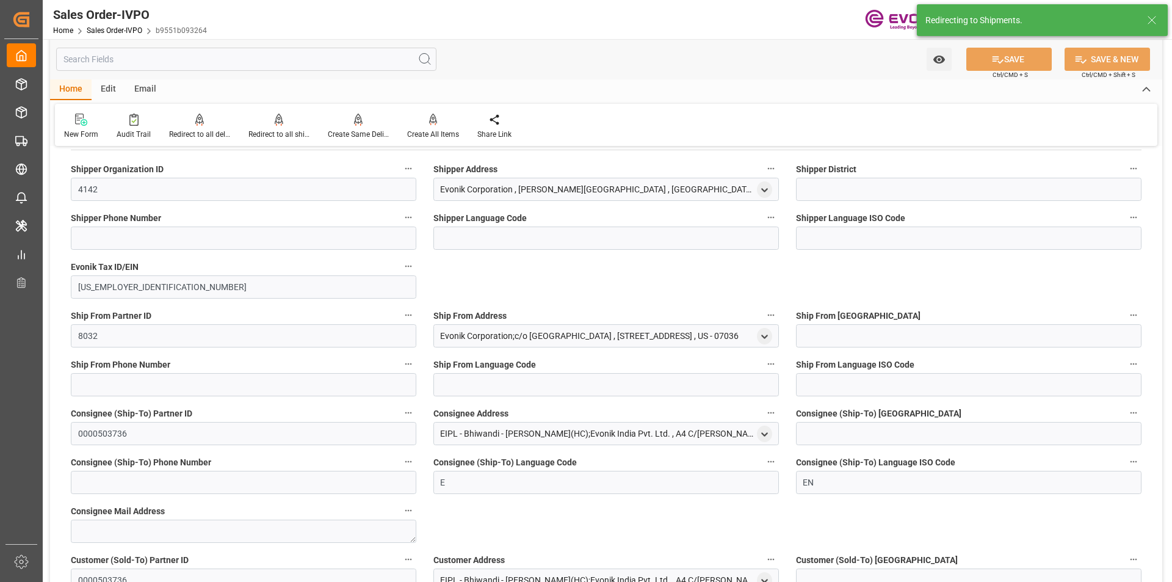
type input "09.10.2025 21:45"
type input "[DATE] 12:45"
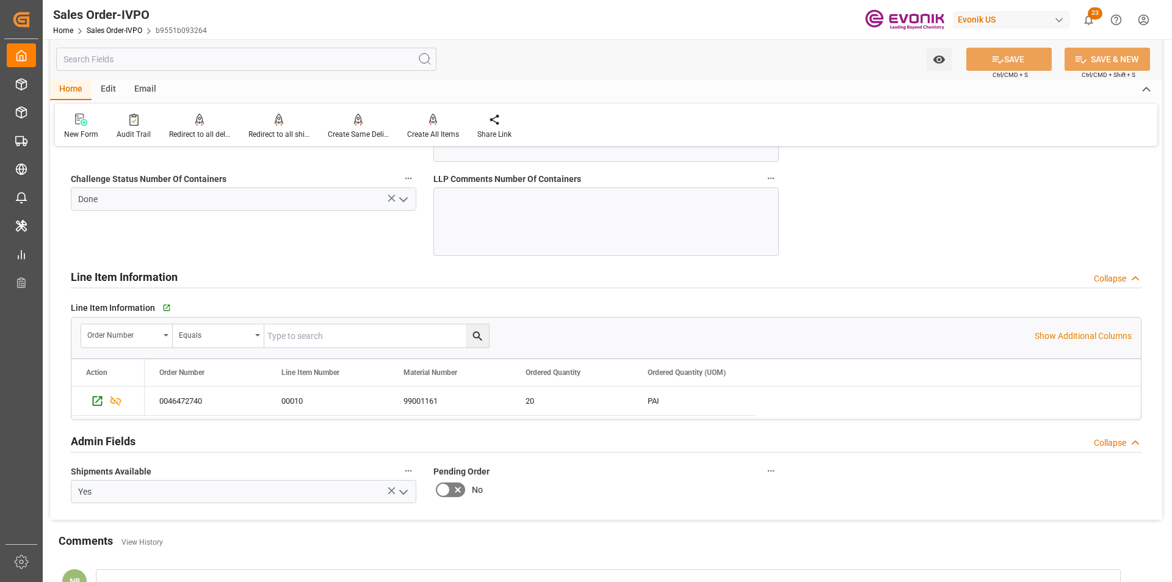
scroll to position [3664, 0]
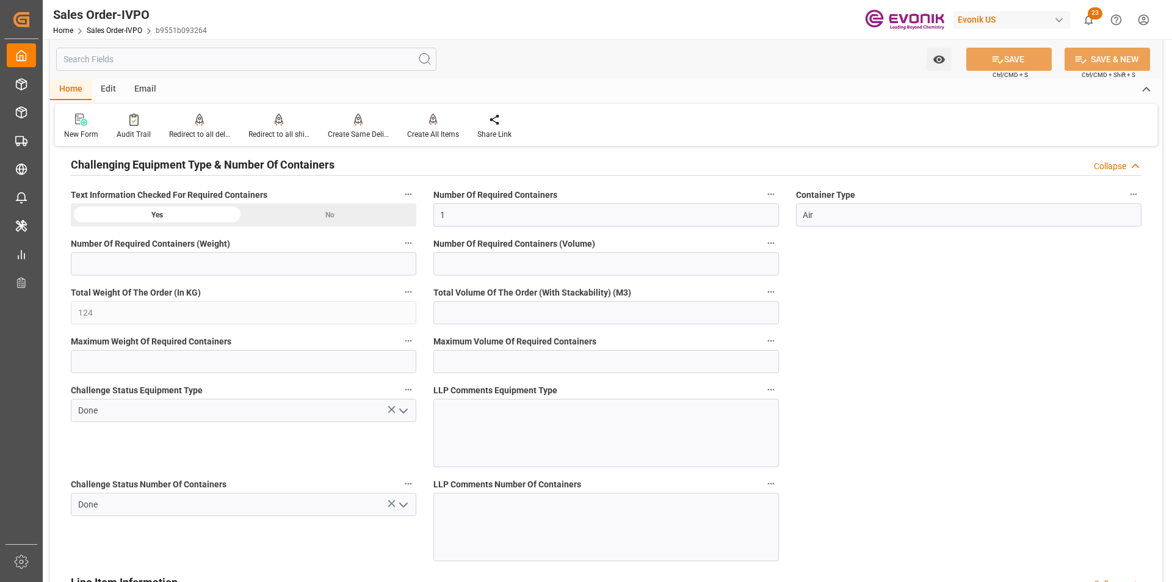
click at [228, 56] on input "text" at bounding box center [246, 59] width 380 height 23
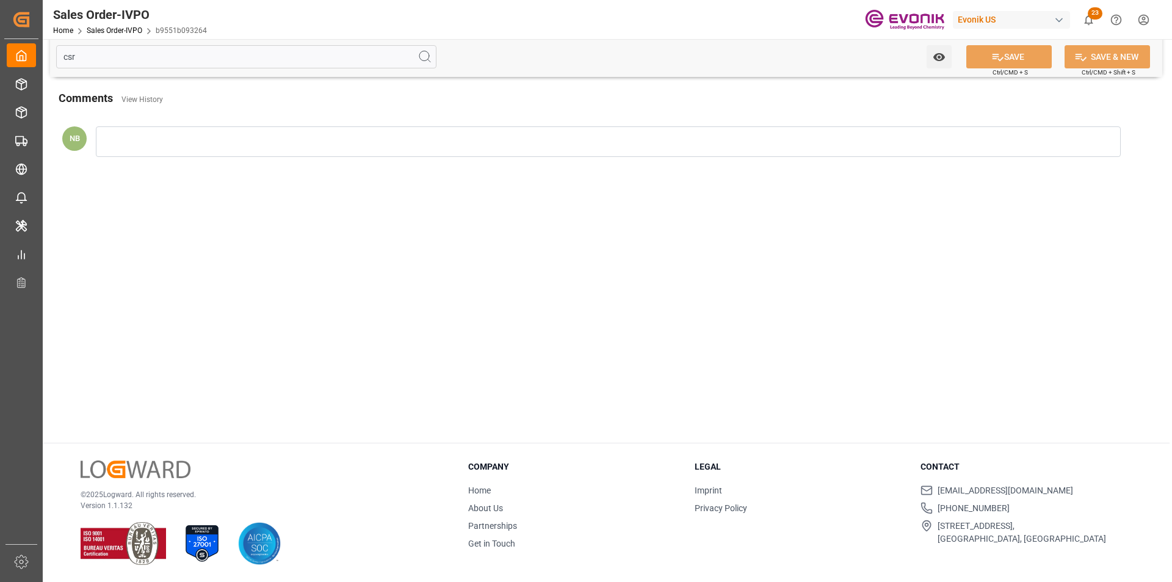
scroll to position [0, 0]
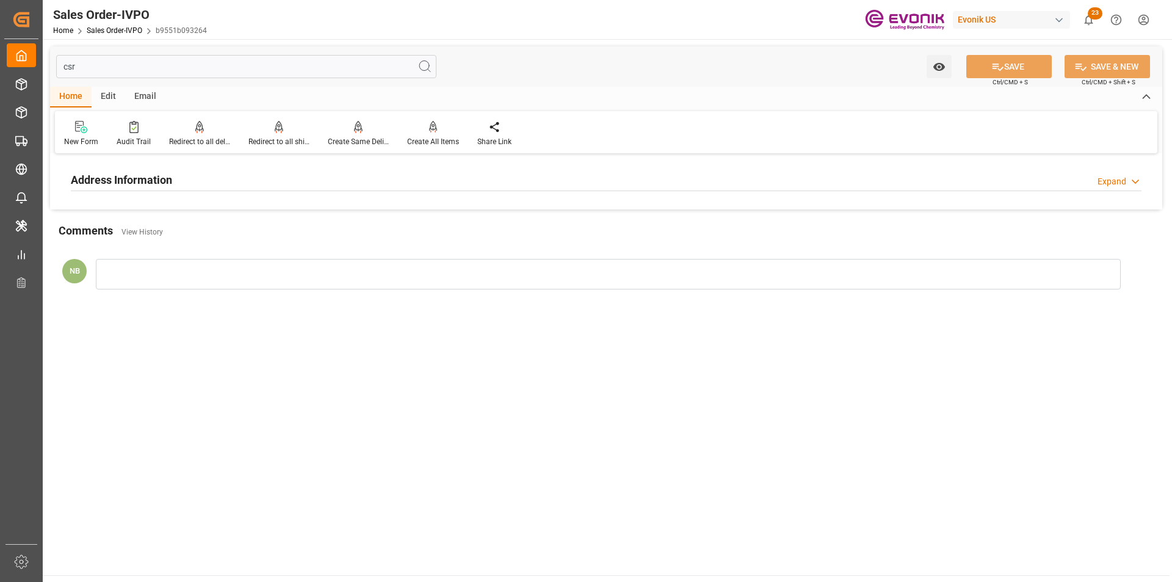
click at [135, 175] on h2 "Address Information" at bounding box center [121, 180] width 101 height 16
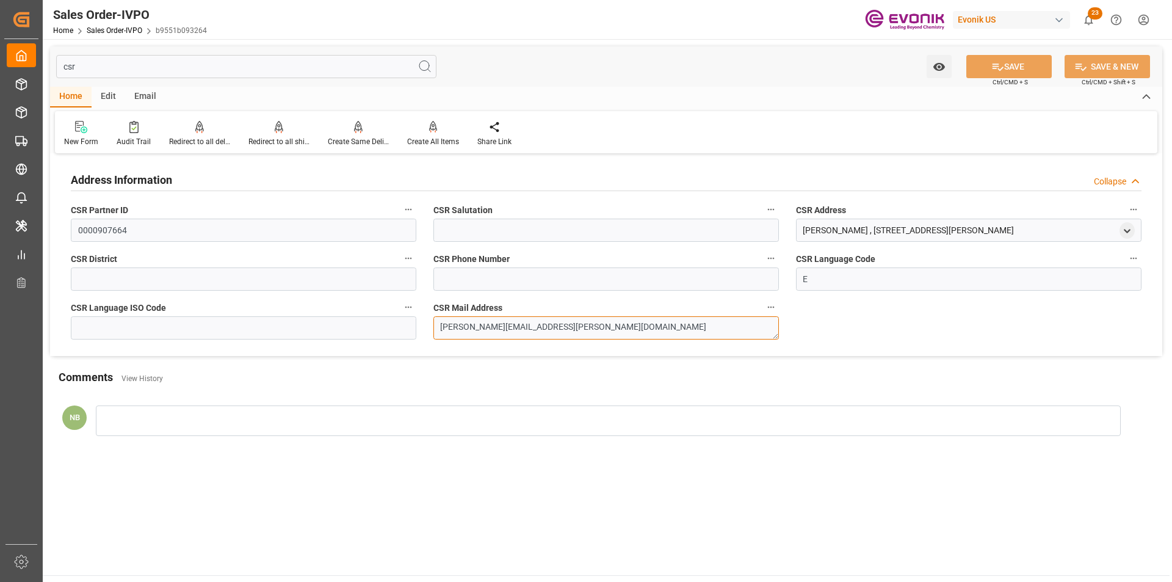
drag, startPoint x: 552, startPoint y: 326, endPoint x: 345, endPoint y: 316, distance: 207.8
click at [345, 316] on div "Address Information Collapse CSR Partner ID 0000907664 CSR Salutation CSR Addre…" at bounding box center [606, 256] width 1112 height 199
click at [217, 68] on input "csr" at bounding box center [246, 66] width 380 height 23
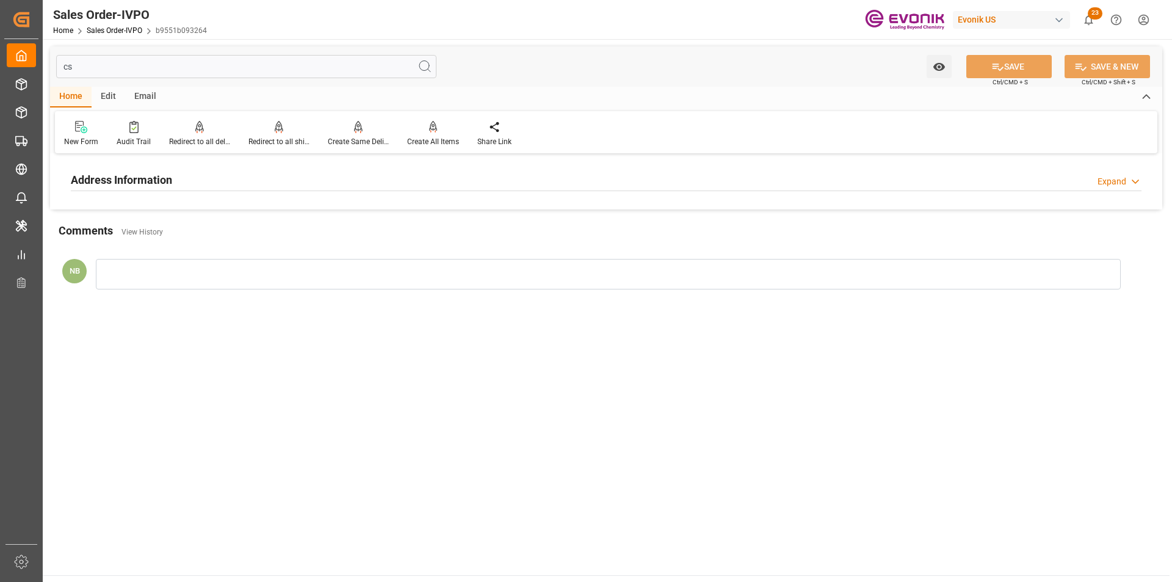
type input "c"
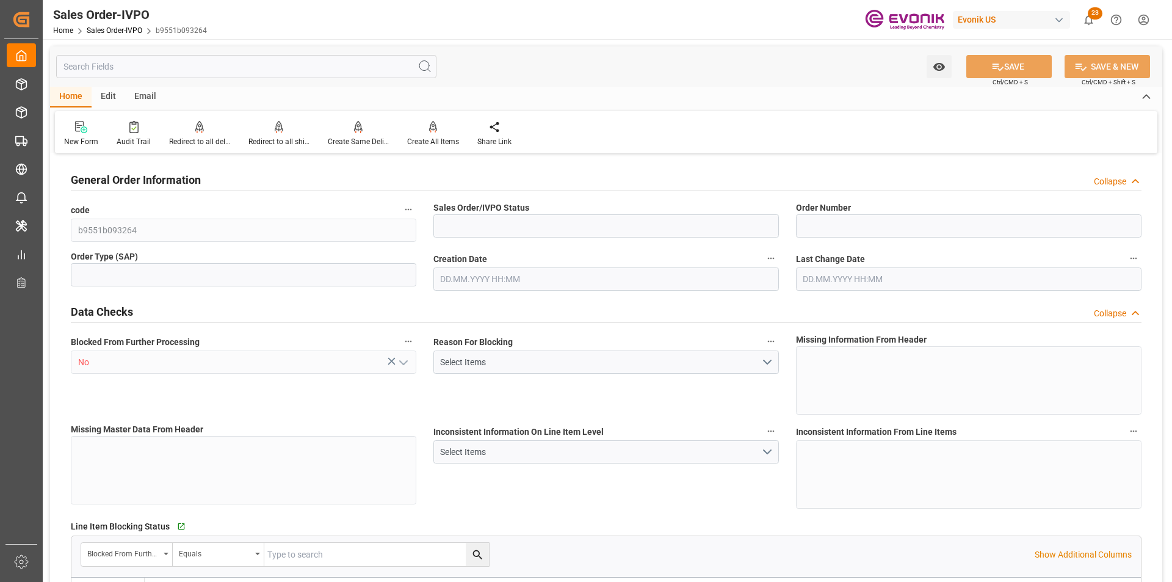
type input "Active"
type input "0046472740"
type input "IV"
type input "D2P"
type input "60"
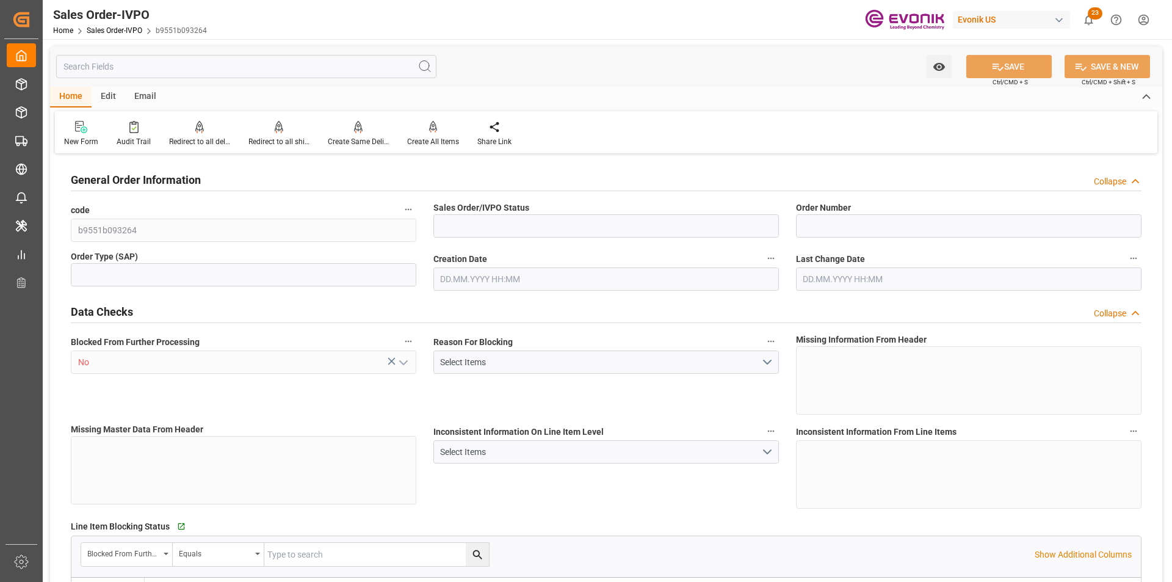
type input "Air"
type input "BR04"
type input "Air"
type input "NC Drug Delivery"
type input "Nutrition & Care"
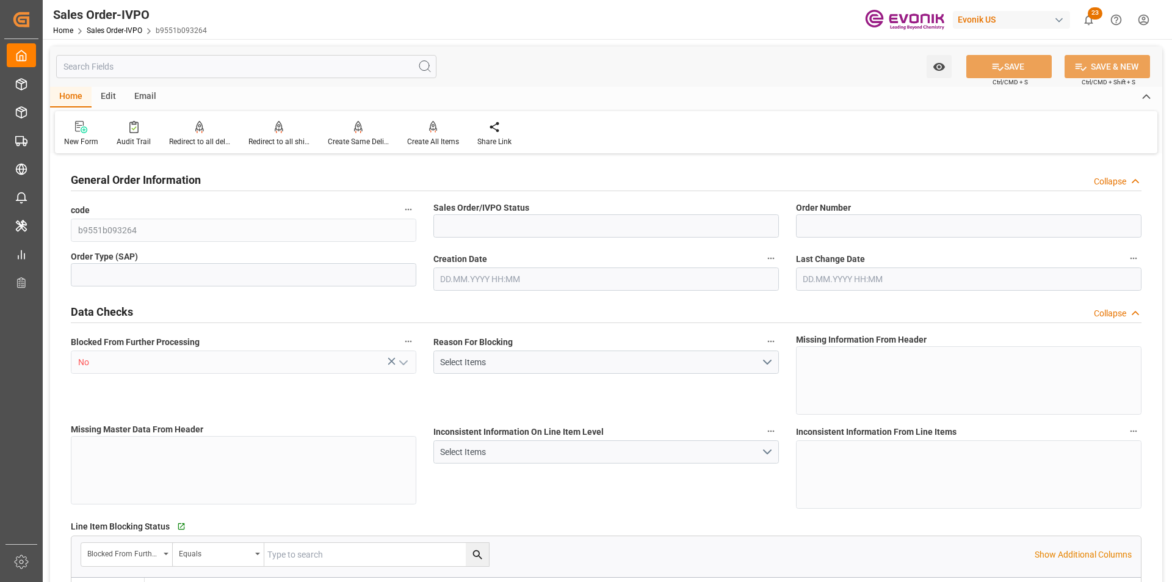
type input "3327.5"
type input "1"
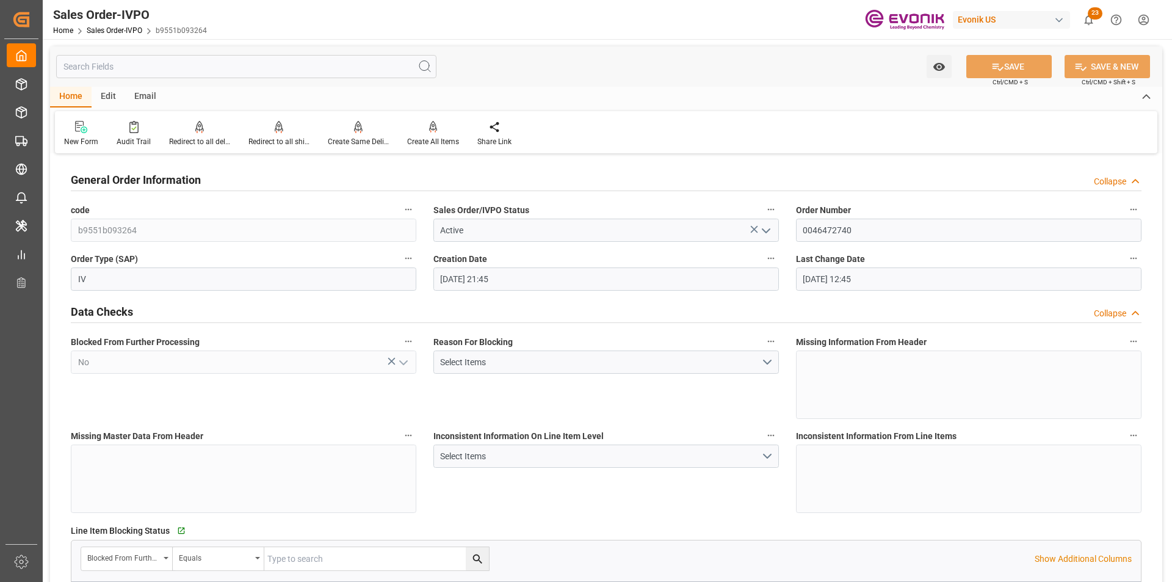
type input "09.10.2025 21:45"
type input "[DATE] 12:45"
type input "124"
click at [569, 89] on div "Home Edit Email" at bounding box center [606, 97] width 1112 height 21
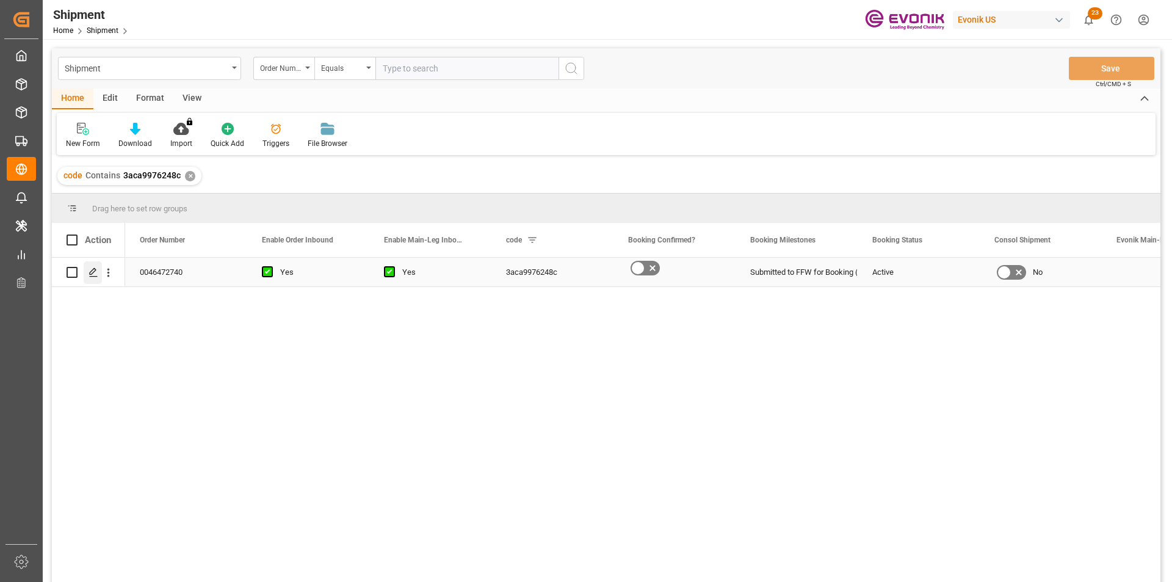
click at [90, 275] on polygon "Press SPACE to select this row." at bounding box center [93, 272] width 6 height 6
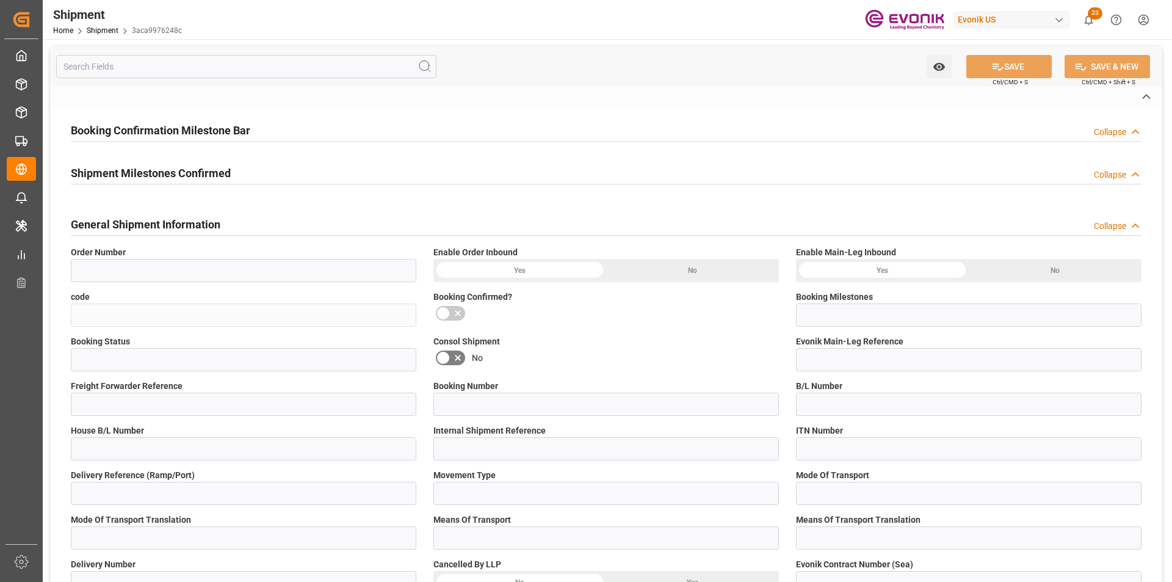
type input "0046472740"
type input "3aca9976248c"
type input "Submitted to FFW for Booking (Pending)"
type input "Active"
type input "N/A"
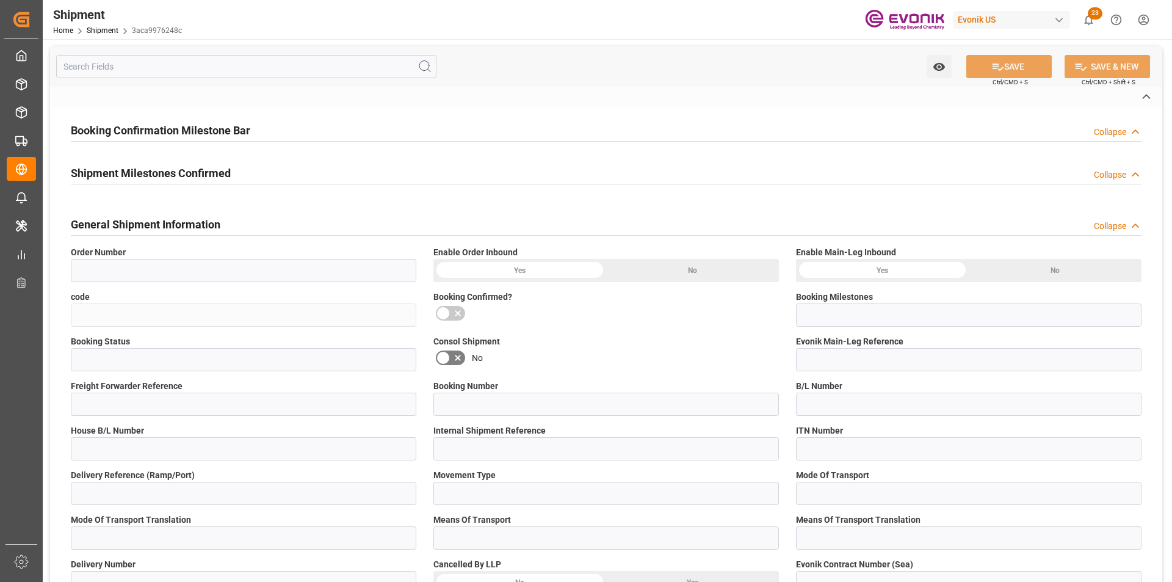
type input "D2P"
type input "60"
type input "Air"
type input "BR04"
type input "Air"
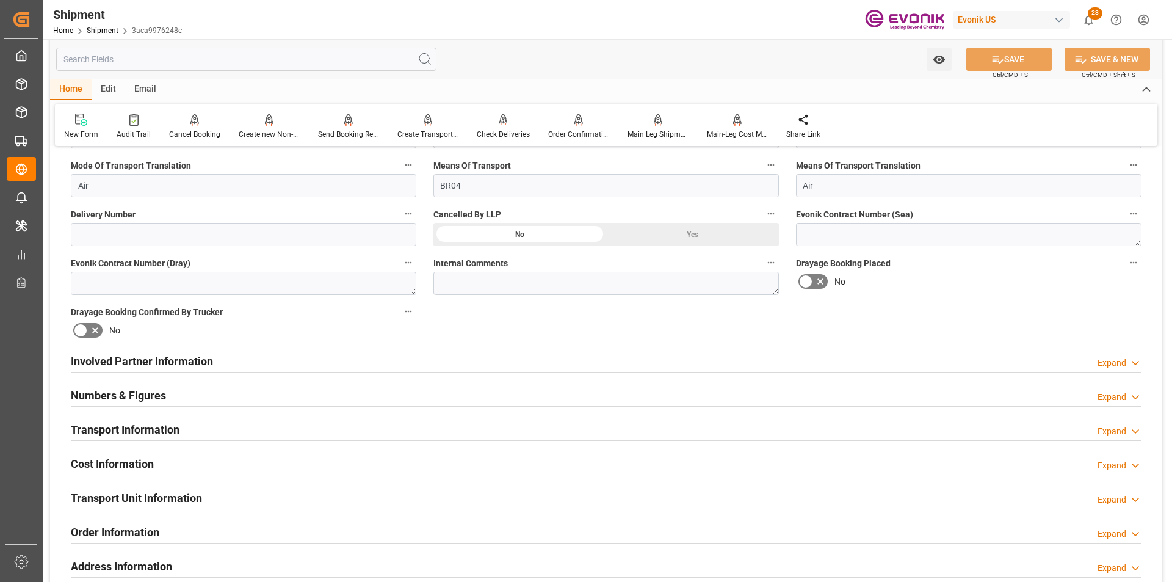
scroll to position [733, 0]
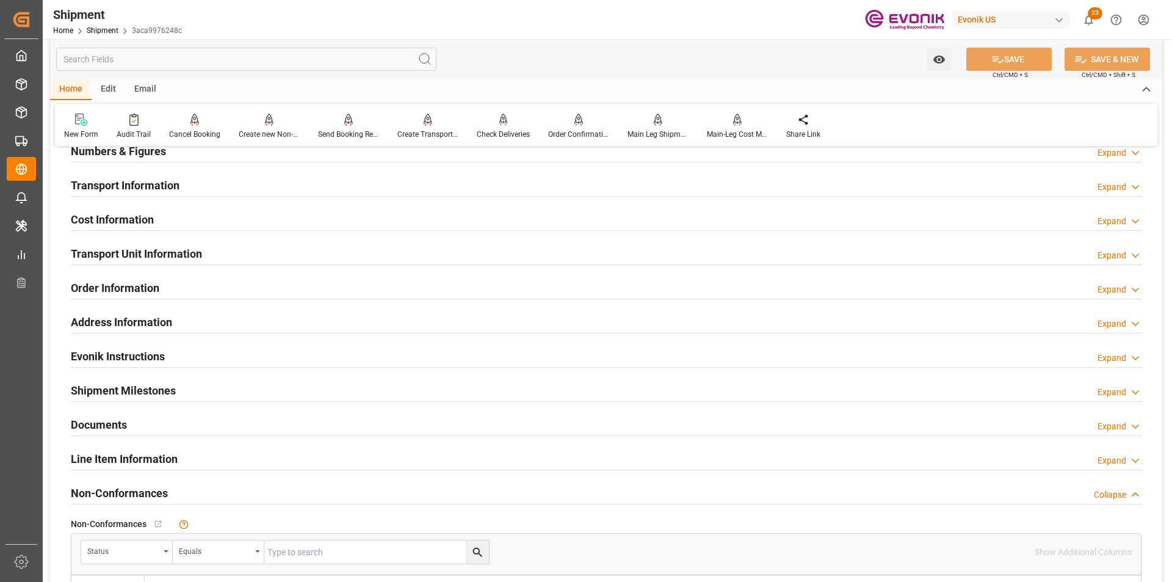
drag, startPoint x: 1121, startPoint y: 178, endPoint x: 1124, endPoint y: 187, distance: 9.9
click at [1121, 180] on div "Transport Information Expand" at bounding box center [606, 184] width 1071 height 23
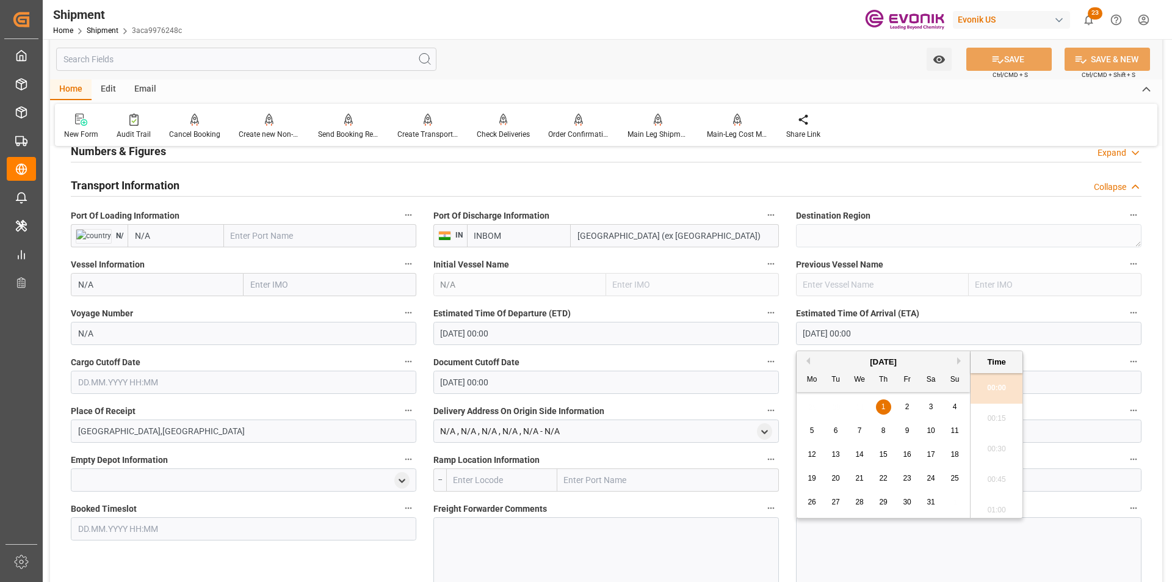
drag, startPoint x: 892, startPoint y: 329, endPoint x: 751, endPoint y: 309, distance: 141.7
click at [750, 323] on div "Booking Confirmation Milestone Bar Collapse Submitted to FFW for Booking (Pendi…" at bounding box center [606, 248] width 1112 height 1649
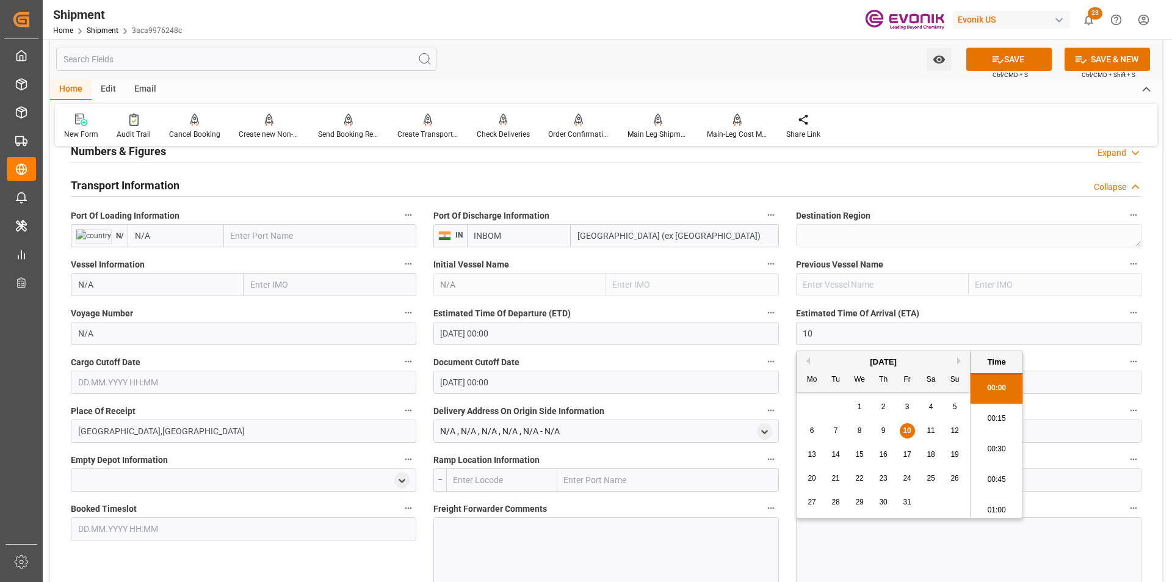
click at [908, 458] on span "17" at bounding box center [907, 454] width 8 height 9
type input "[DATE] 00:00"
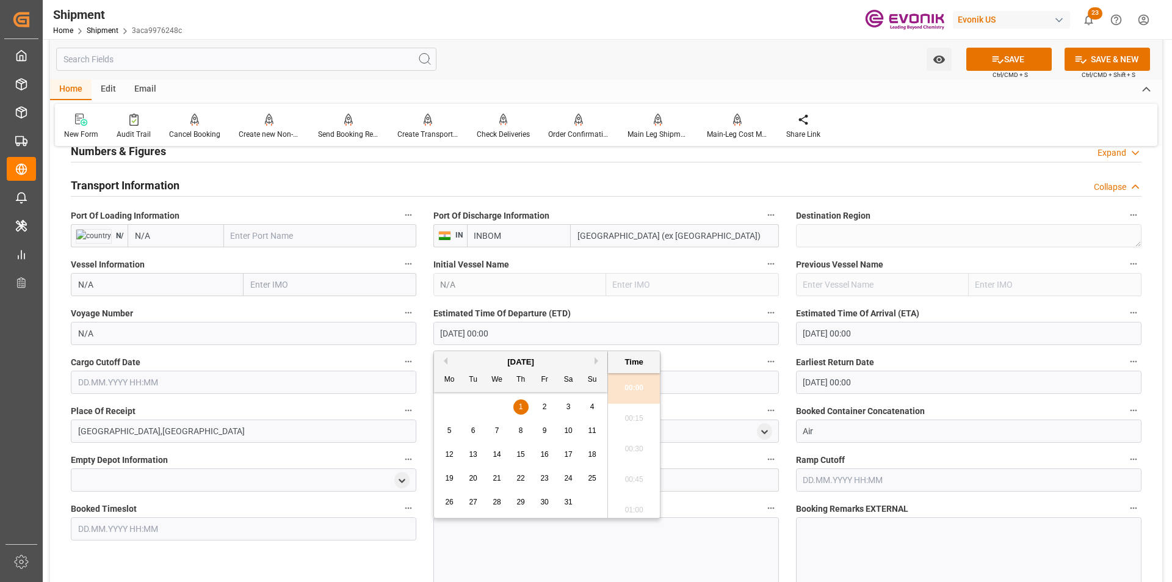
click at [582, 334] on input "01.01.1970 00:00" at bounding box center [605, 333] width 345 height 23
drag, startPoint x: 543, startPoint y: 328, endPoint x: 352, endPoint y: 324, distance: 191.1
click at [352, 324] on div "Booking Confirmation Milestone Bar Collapse Submitted to FFW for Booking (Pendi…" at bounding box center [606, 248] width 1112 height 1649
click at [513, 425] on div "9" at bounding box center [520, 431] width 15 height 15
click at [623, 412] on li "00:15" at bounding box center [634, 418] width 52 height 31
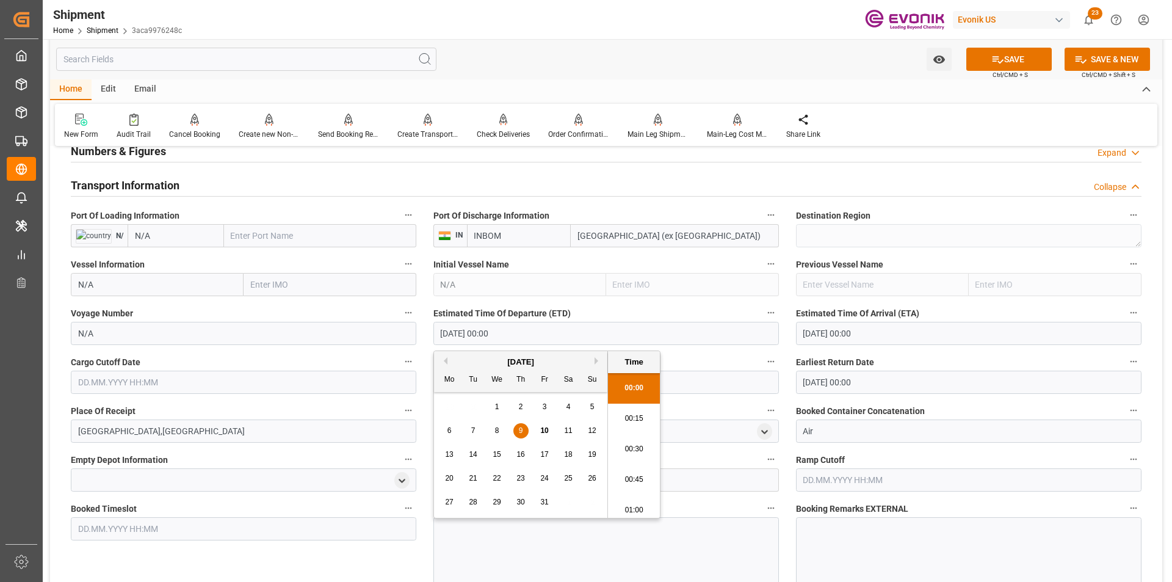
type input "[DATE] 00:15"
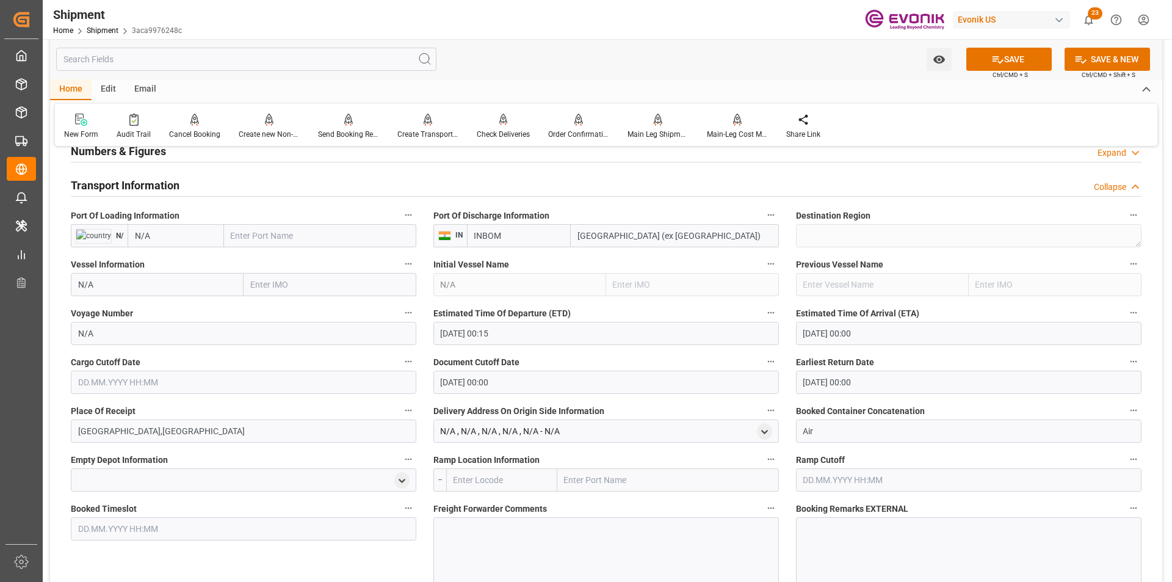
click at [160, 379] on input "text" at bounding box center [243, 382] width 345 height 23
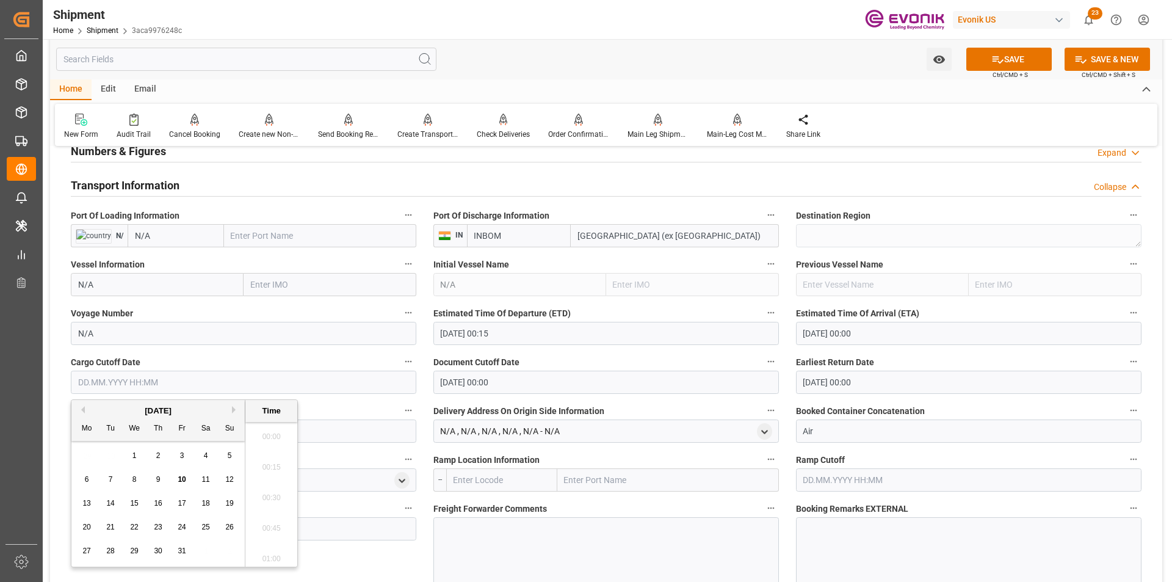
scroll to position [1011, 0]
click at [154, 475] on div "9" at bounding box center [158, 479] width 15 height 15
type input "[DATE] 00:00"
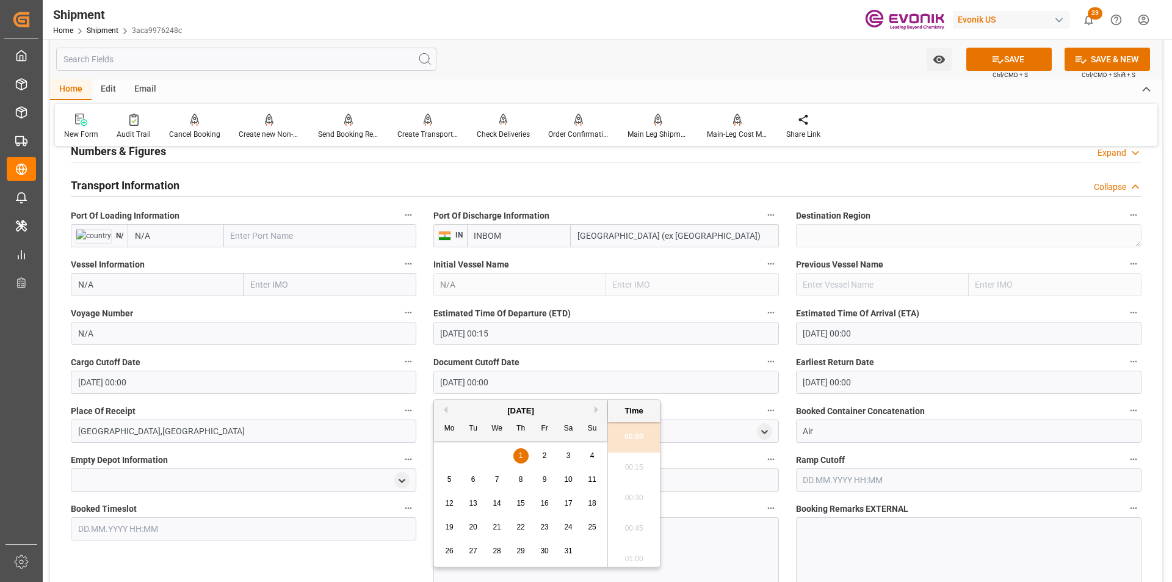
click at [479, 384] on input "01.01.1970 00:00" at bounding box center [605, 382] width 345 height 23
drag, startPoint x: 535, startPoint y: 384, endPoint x: 333, endPoint y: 377, distance: 202.2
click at [335, 378] on div "Booking Confirmation Milestone Bar Collapse Submitted to FFW for Booking (Pendi…" at bounding box center [606, 248] width 1112 height 1649
click at [524, 476] on div "9" at bounding box center [520, 479] width 15 height 15
drag, startPoint x: 620, startPoint y: 469, endPoint x: 777, endPoint y: 469, distance: 156.9
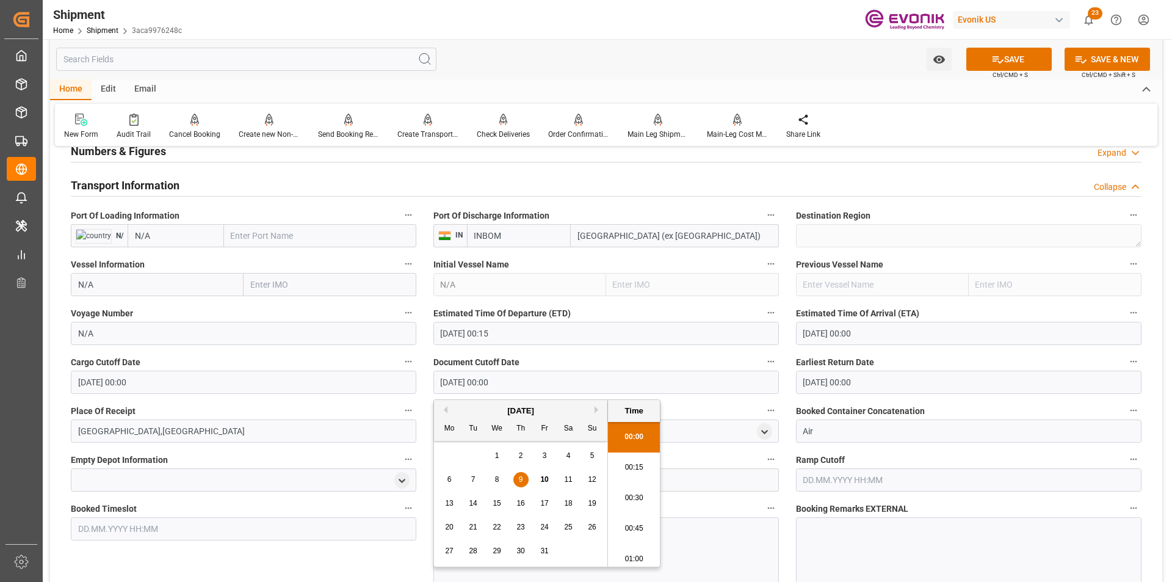
click at [623, 469] on li "00:15" at bounding box center [634, 467] width 52 height 31
type input "[DATE] 00:15"
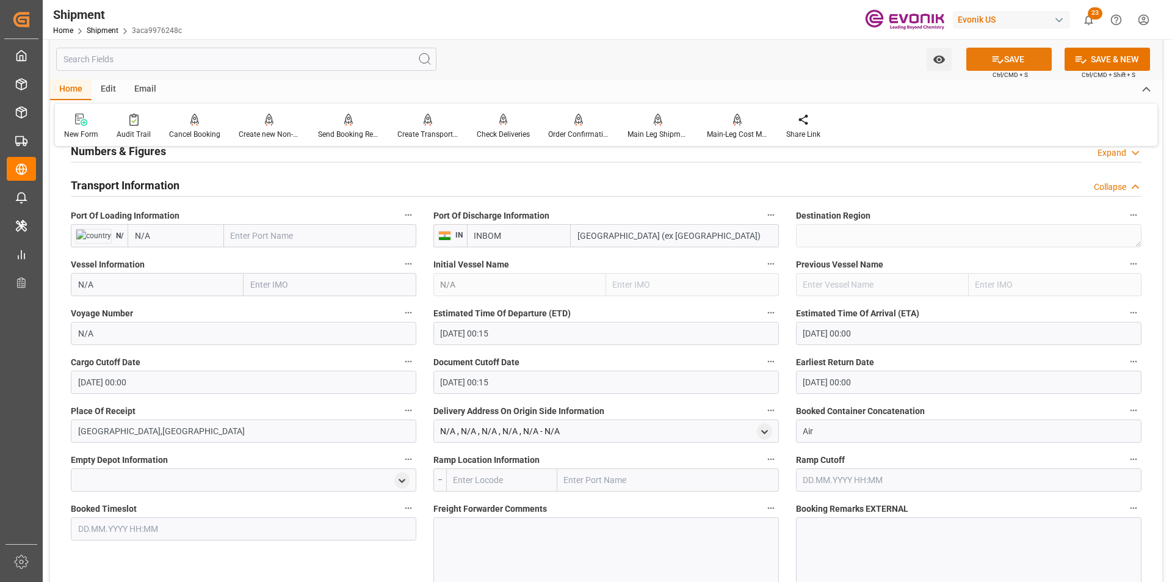
click at [1015, 57] on button "SAVE" at bounding box center [1008, 59] width 85 height 23
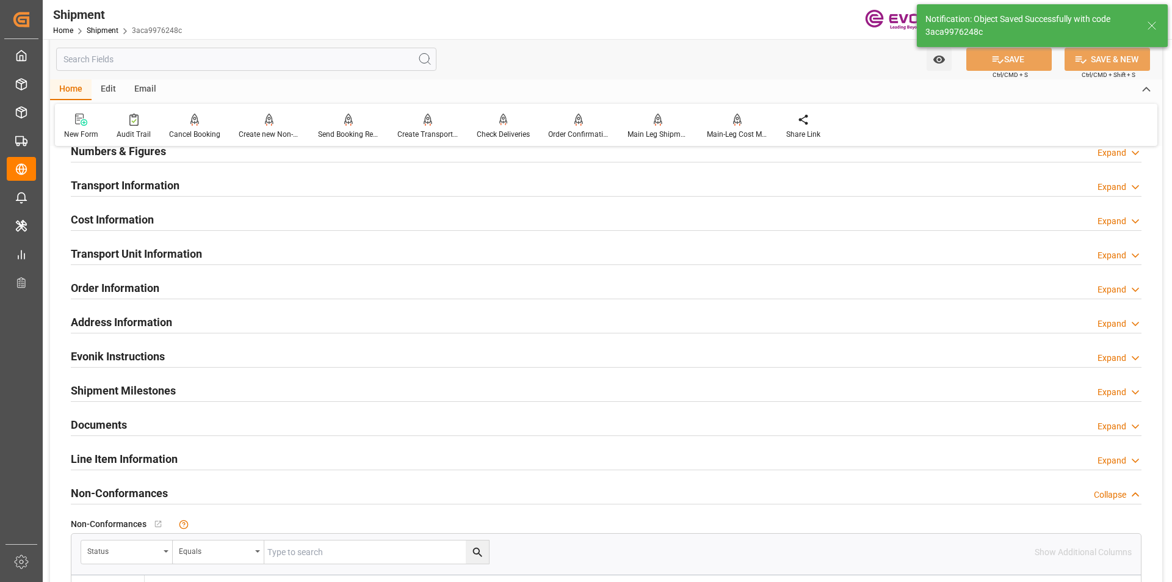
click at [1109, 191] on div "Expand" at bounding box center [1112, 187] width 29 height 13
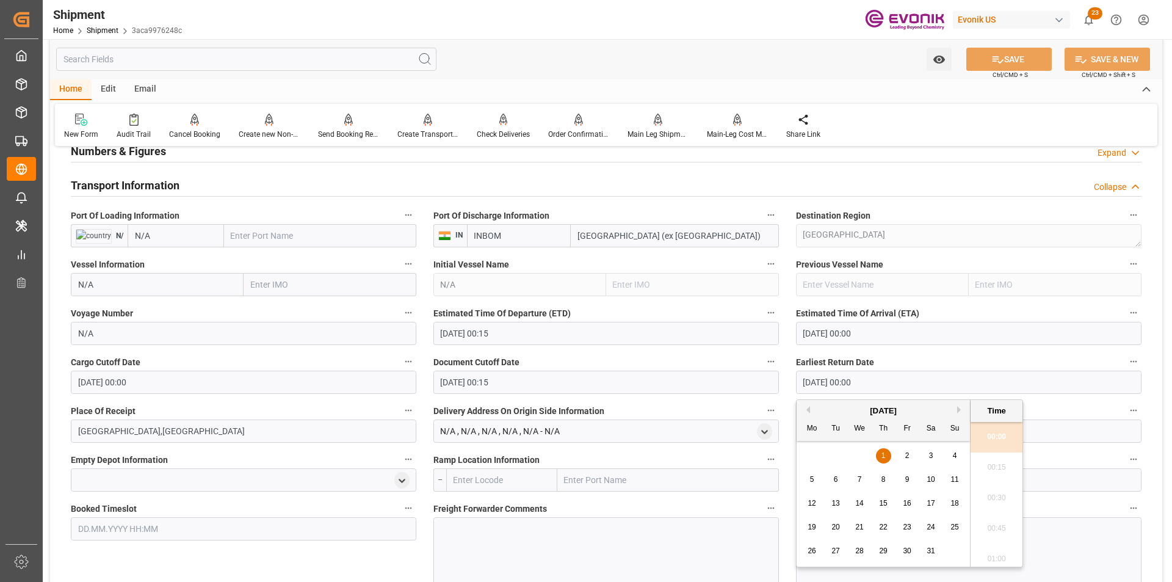
drag, startPoint x: 884, startPoint y: 385, endPoint x: 689, endPoint y: 352, distance: 198.1
click at [679, 364] on div "Booking Confirmation Milestone Bar Collapse Submitted to FFW for Booking (Pendi…" at bounding box center [606, 248] width 1112 height 1649
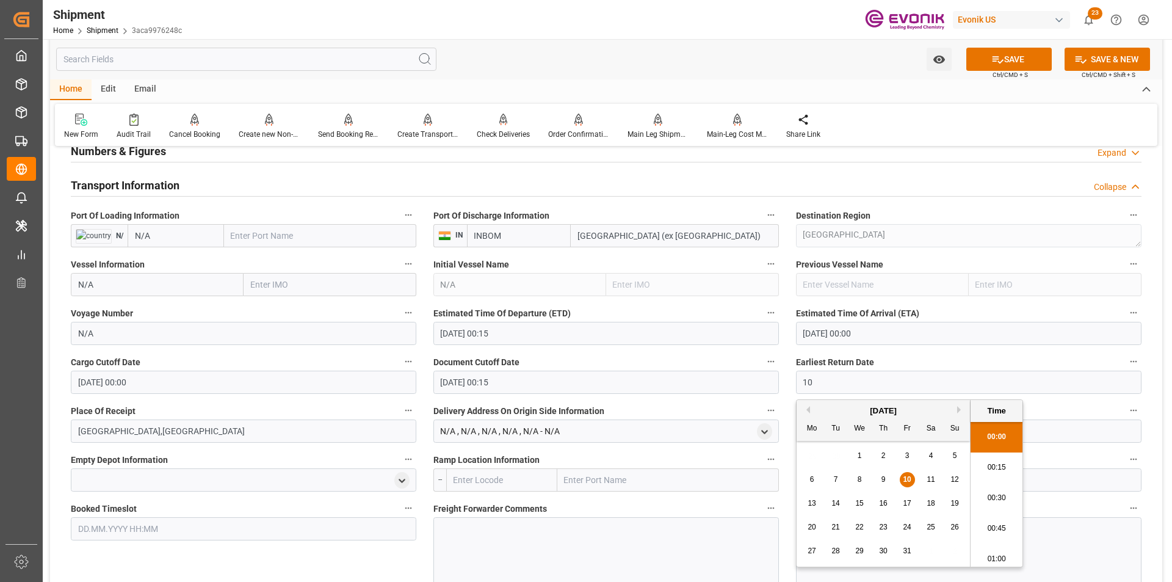
click at [883, 481] on span "9" at bounding box center [883, 479] width 4 height 9
type input "[DATE] 00:00"
click at [1022, 65] on button "SAVE" at bounding box center [1008, 59] width 85 height 23
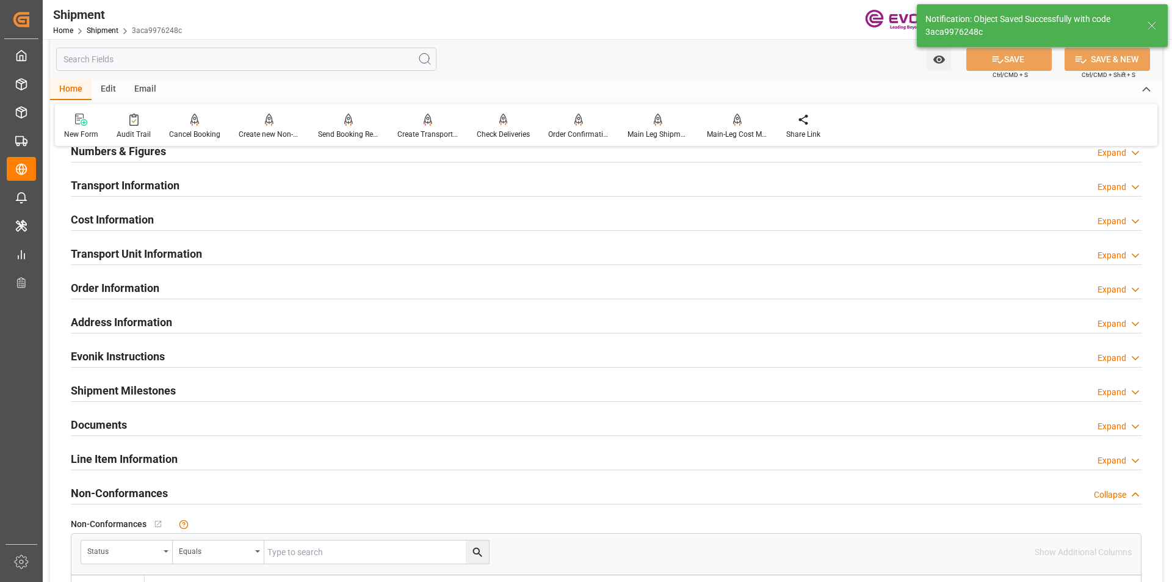
click at [1124, 217] on div "Expand" at bounding box center [1112, 221] width 29 height 13
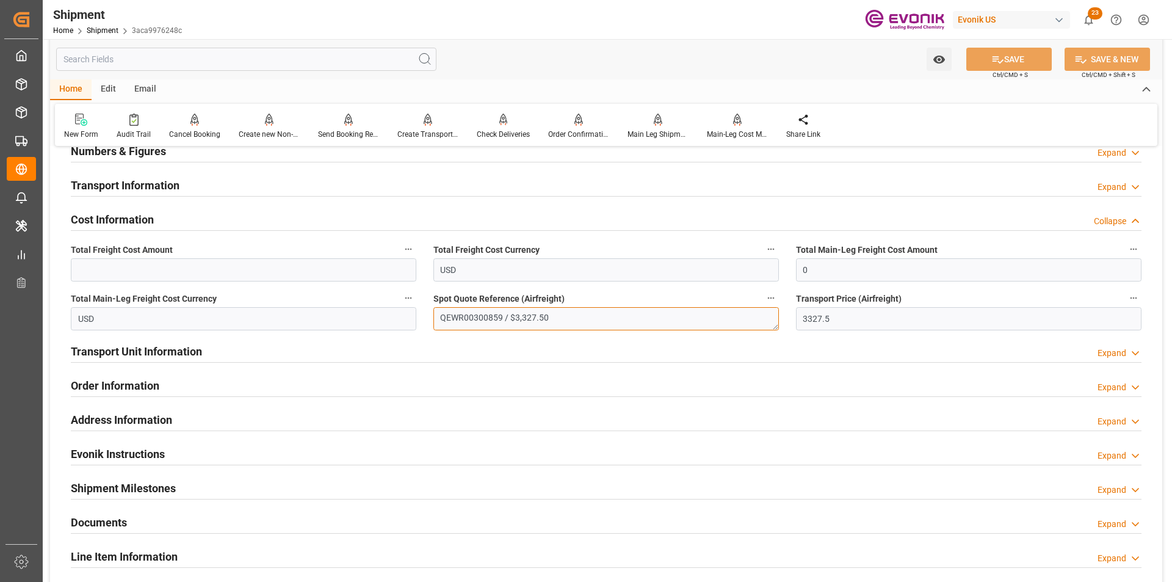
drag, startPoint x: 555, startPoint y: 321, endPoint x: 505, endPoint y: 319, distance: 50.1
click at [505, 319] on textarea "QEWR00300859 / $3,327.50" at bounding box center [605, 318] width 345 height 23
type textarea "QEWR00300859"
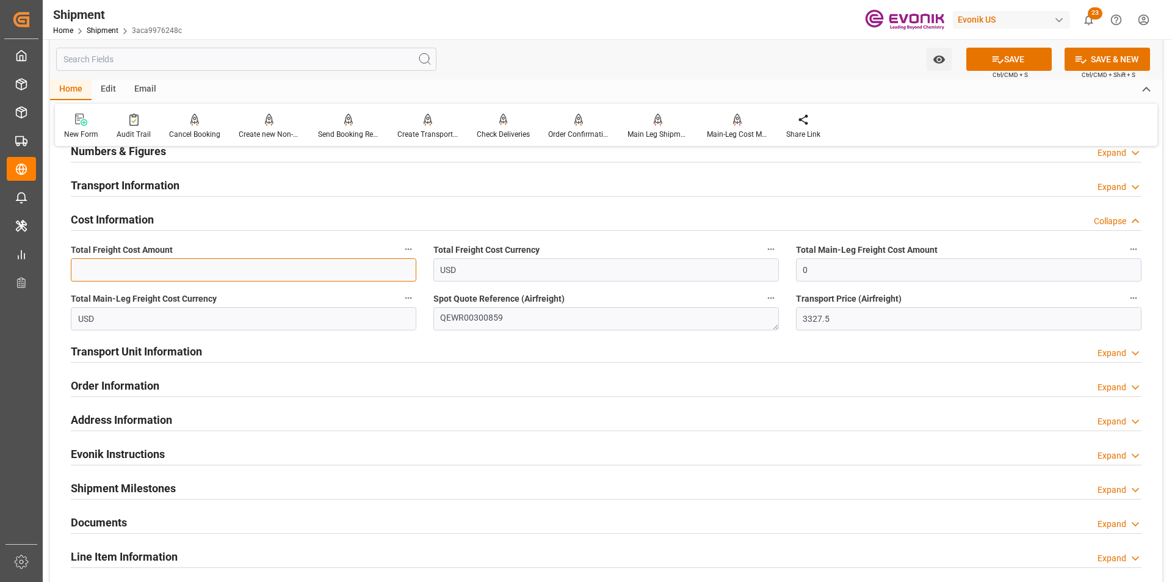
click at [201, 267] on input "text" at bounding box center [243, 269] width 345 height 23
paste input "text"
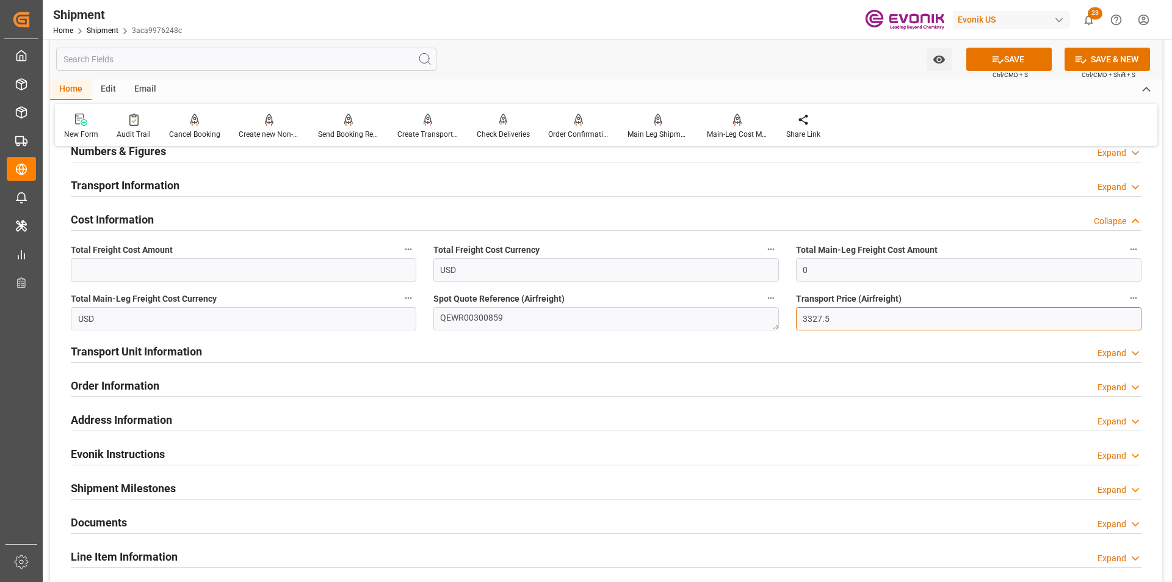
drag, startPoint x: 872, startPoint y: 323, endPoint x: 783, endPoint y: 321, distance: 89.1
click at [783, 321] on div "Booking Confirmation Milestone Bar Collapse Submitted to FFW for Booking (Pendi…" at bounding box center [606, 104] width 1112 height 1360
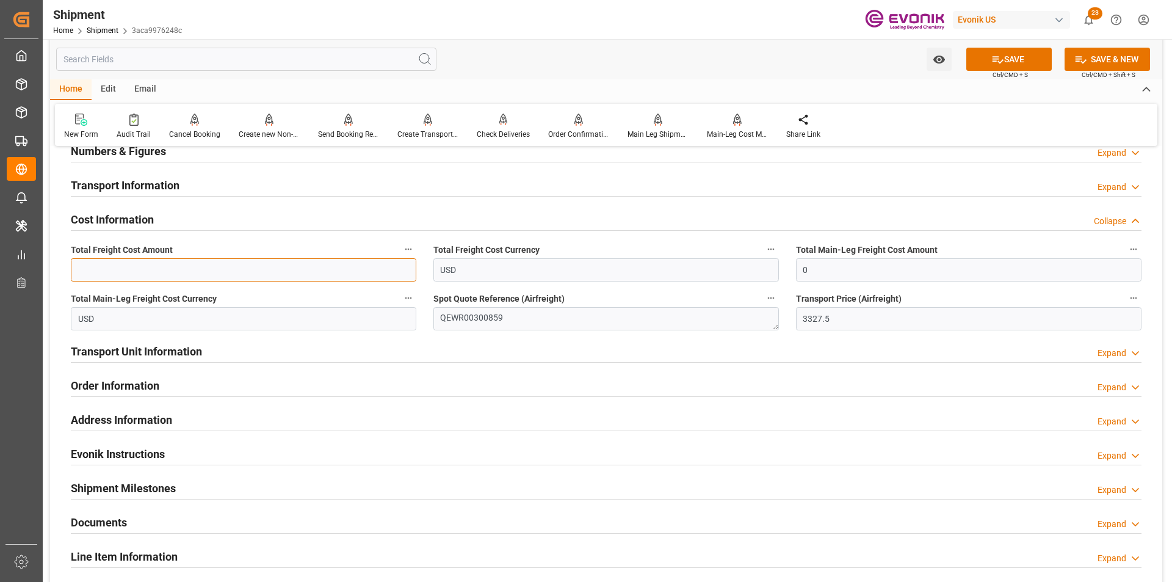
click at [96, 264] on input "text" at bounding box center [243, 269] width 345 height 23
paste input "3327.5"
type input "3327.5"
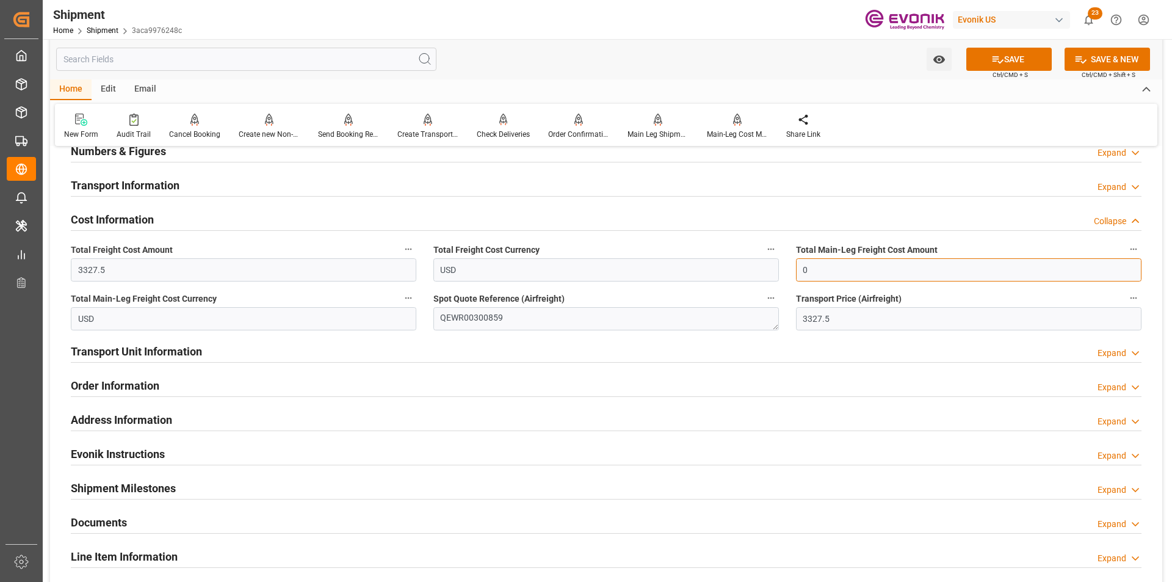
drag, startPoint x: 859, startPoint y: 269, endPoint x: 745, endPoint y: 266, distance: 114.2
click at [745, 266] on div "Booking Confirmation Milestone Bar Collapse Submitted to FFW for Booking (Pendi…" at bounding box center [606, 104] width 1112 height 1360
paste input "3327.5"
type input "3327.5"
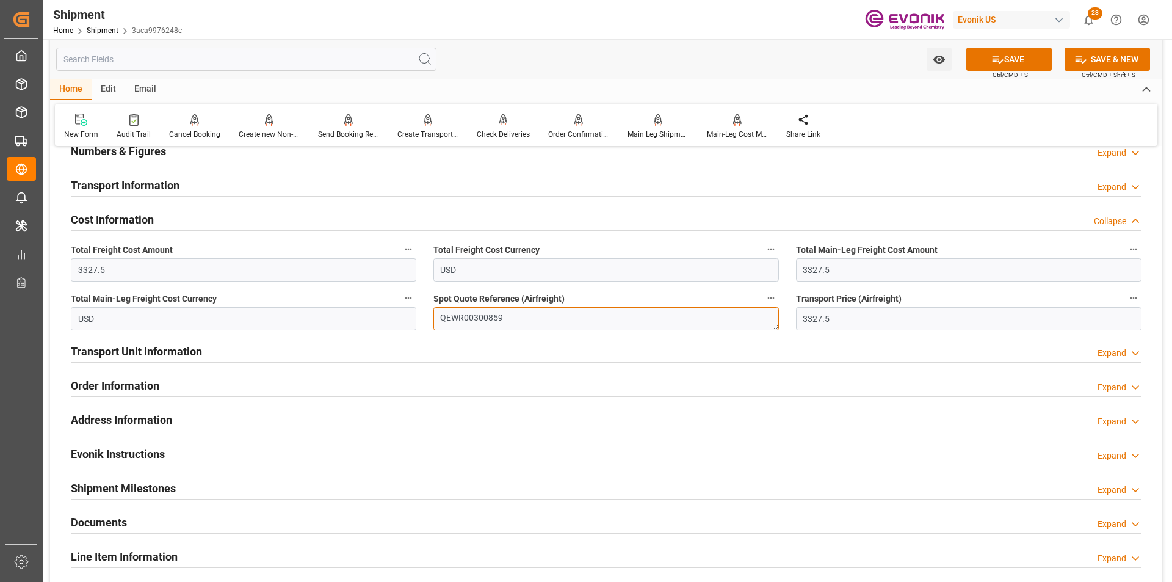
drag, startPoint x: 489, startPoint y: 316, endPoint x: 385, endPoint y: 308, distance: 104.7
click at [385, 308] on div "Booking Confirmation Milestone Bar Collapse Submitted to FFW for Booking (Pendi…" at bounding box center [606, 104] width 1112 height 1360
click at [1017, 53] on button "SAVE" at bounding box center [1008, 59] width 85 height 23
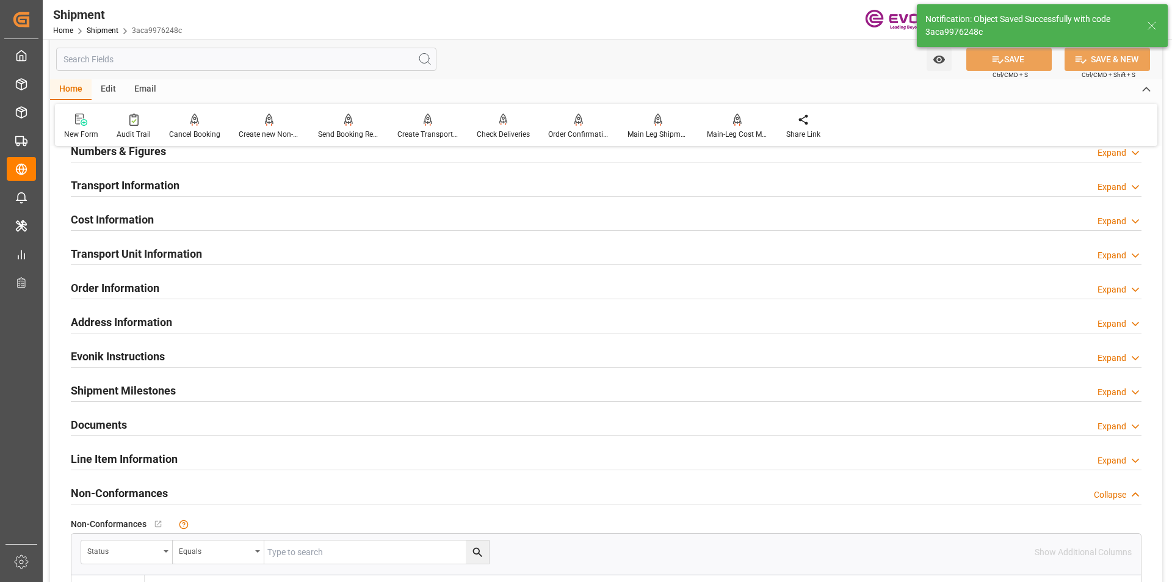
click at [1121, 220] on div "Expand" at bounding box center [1112, 221] width 29 height 13
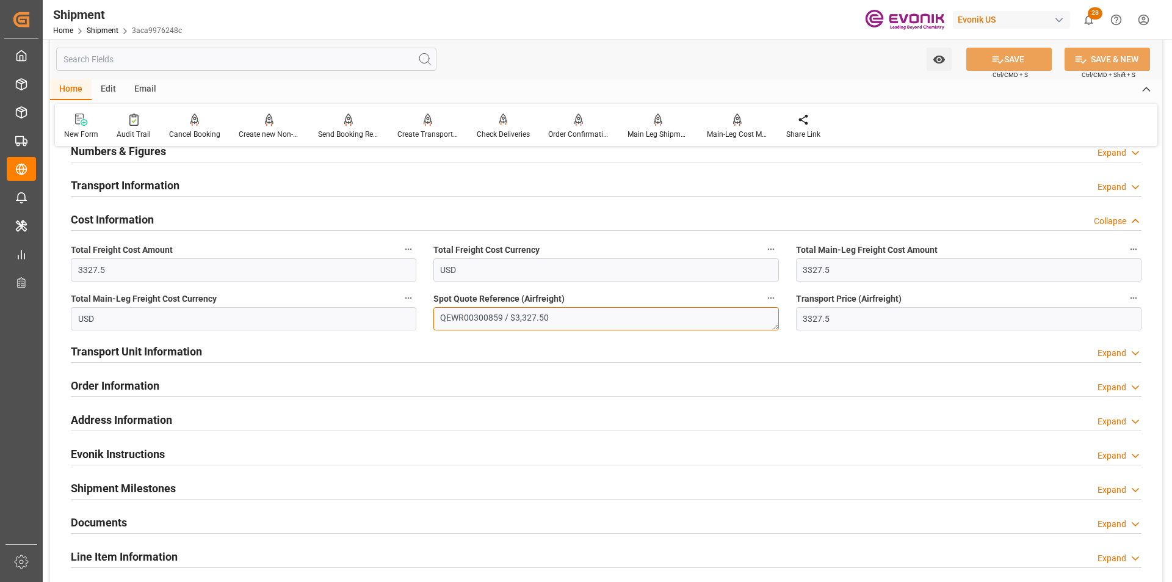
drag, startPoint x: 576, startPoint y: 321, endPoint x: 505, endPoint y: 319, distance: 70.9
click at [505, 319] on textarea "QEWR00300859 / $3,327.50" at bounding box center [605, 318] width 345 height 23
type textarea "QEWR00300859"
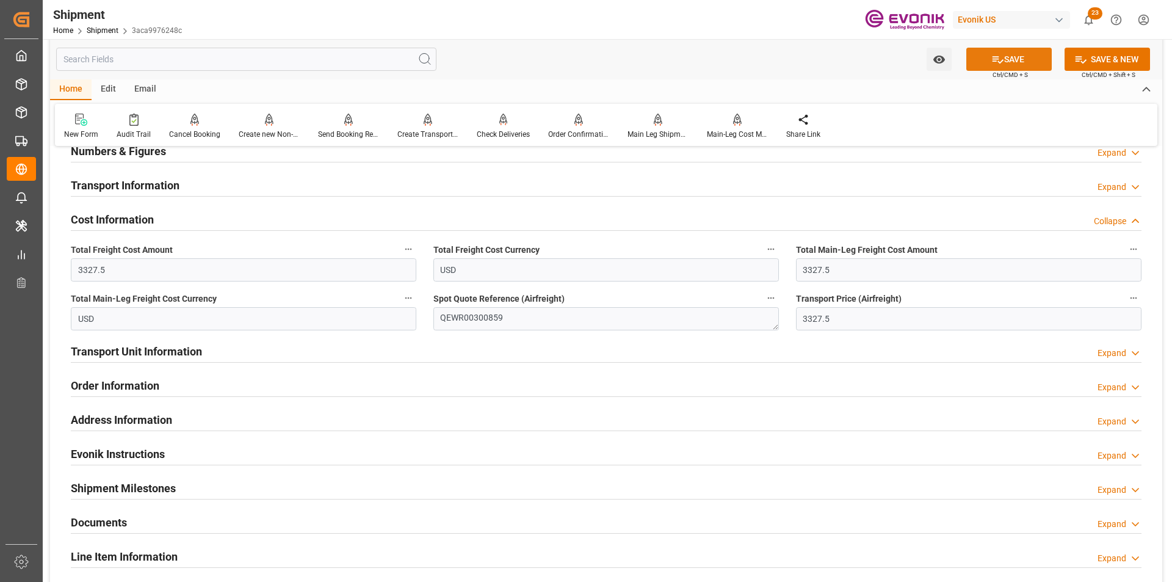
click at [1006, 62] on button "SAVE" at bounding box center [1008, 59] width 85 height 23
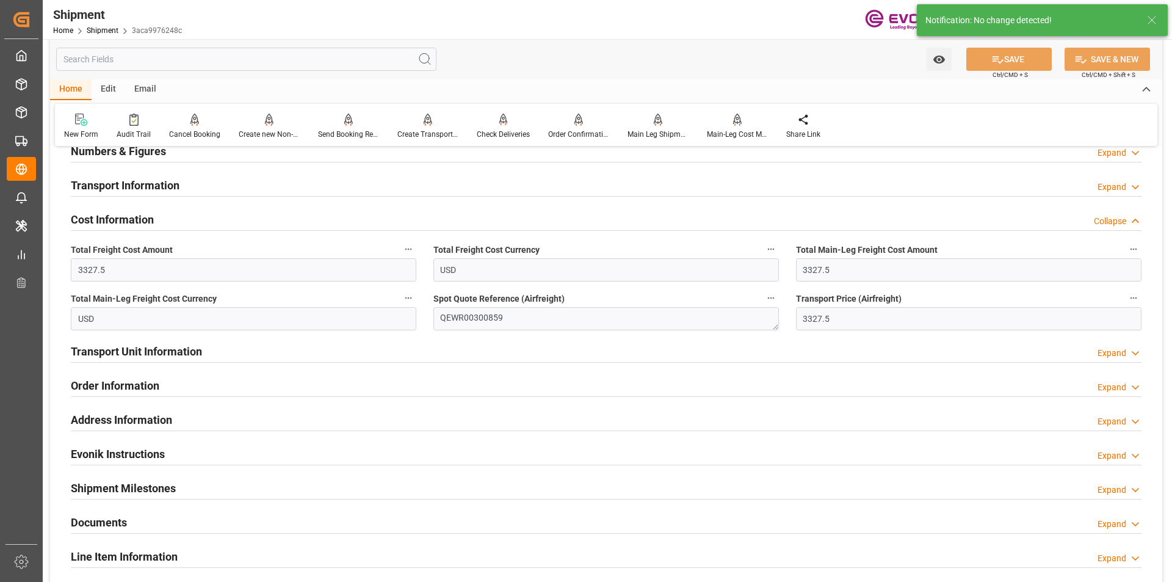
click at [1109, 188] on div "Expand" at bounding box center [1112, 187] width 29 height 13
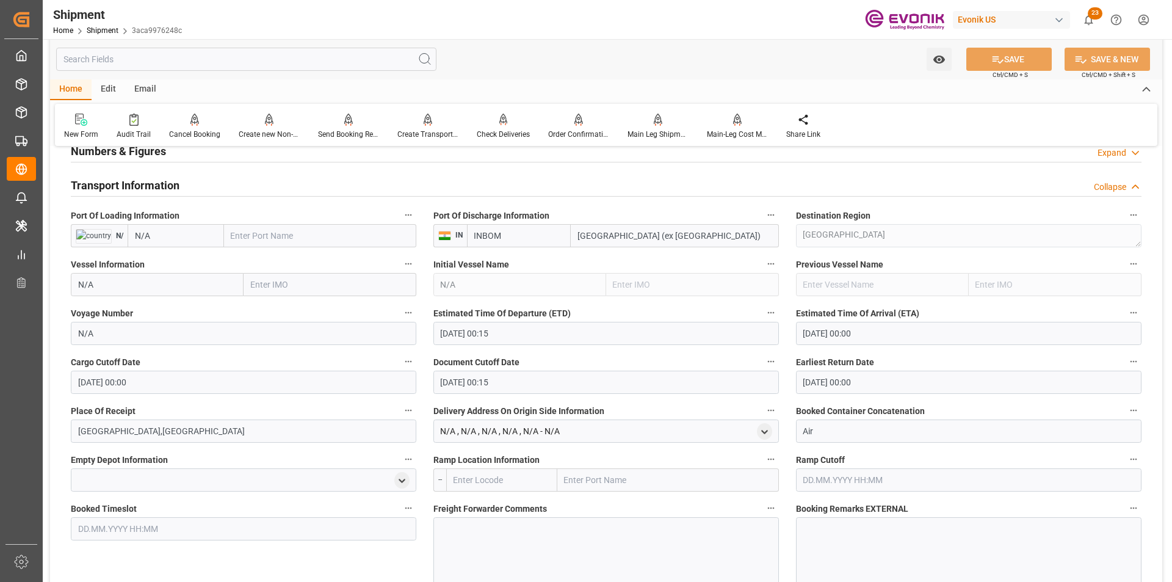
click at [1109, 188] on div "Collapse" at bounding box center [1110, 187] width 32 height 13
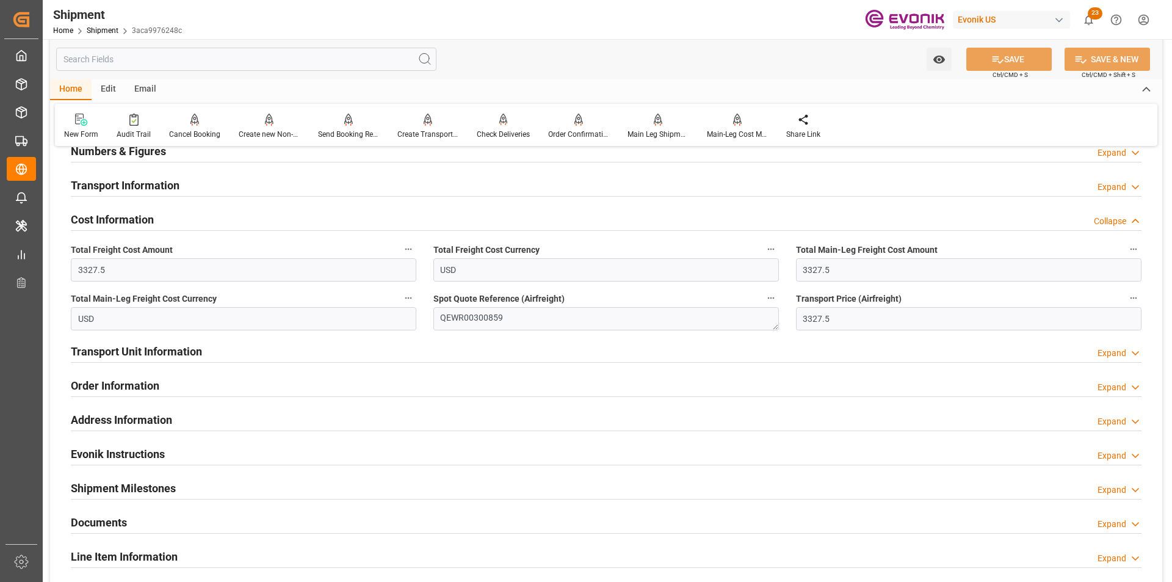
click at [1118, 219] on div "Collapse" at bounding box center [1110, 221] width 32 height 13
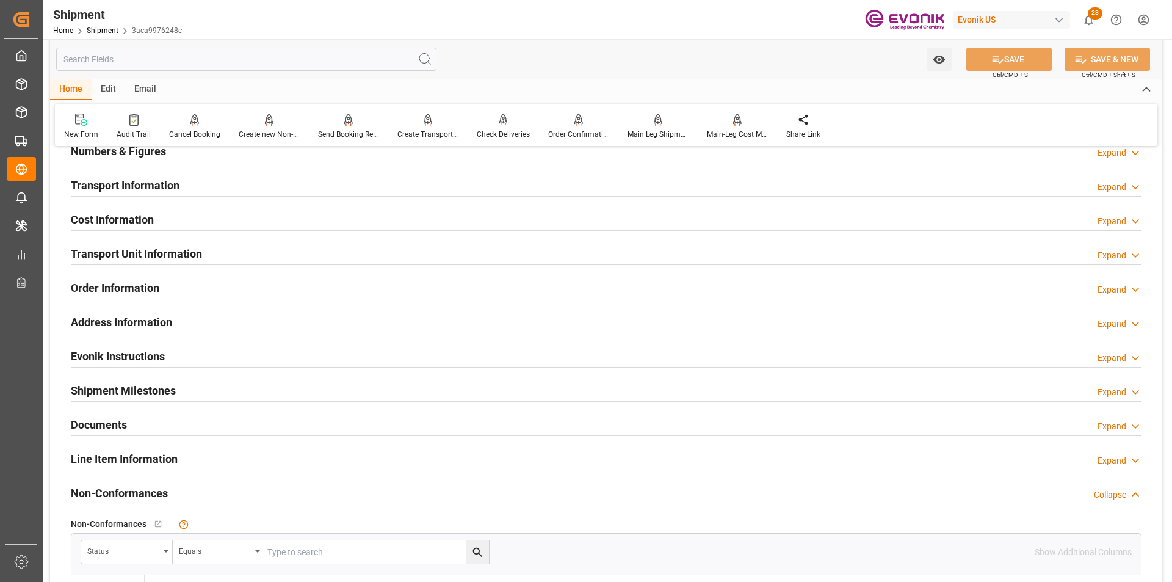
click at [1118, 219] on div "Expand" at bounding box center [1112, 221] width 29 height 13
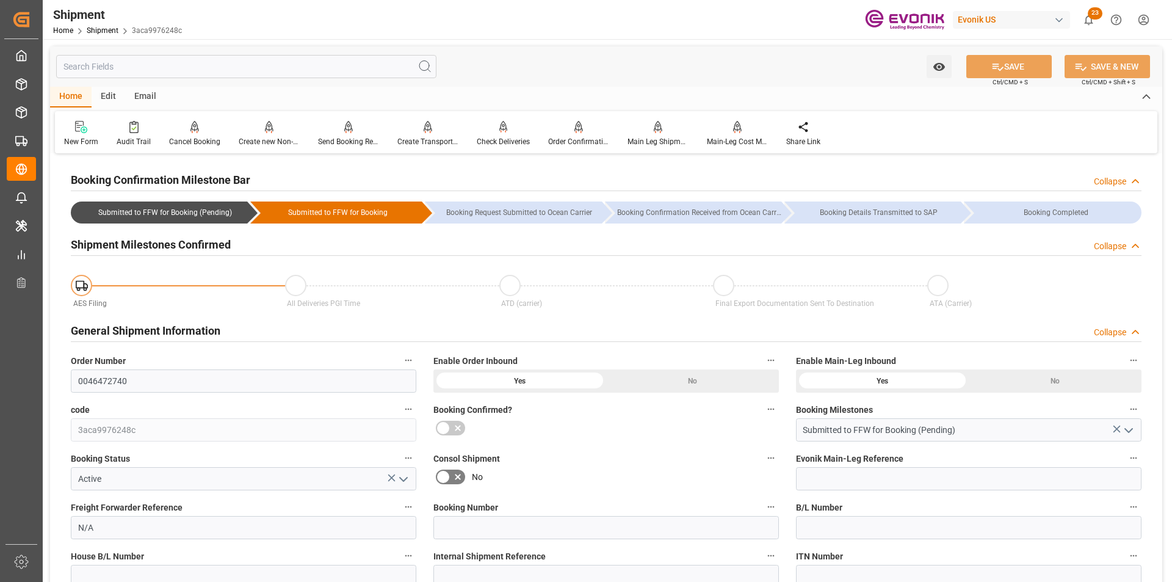
scroll to position [244, 0]
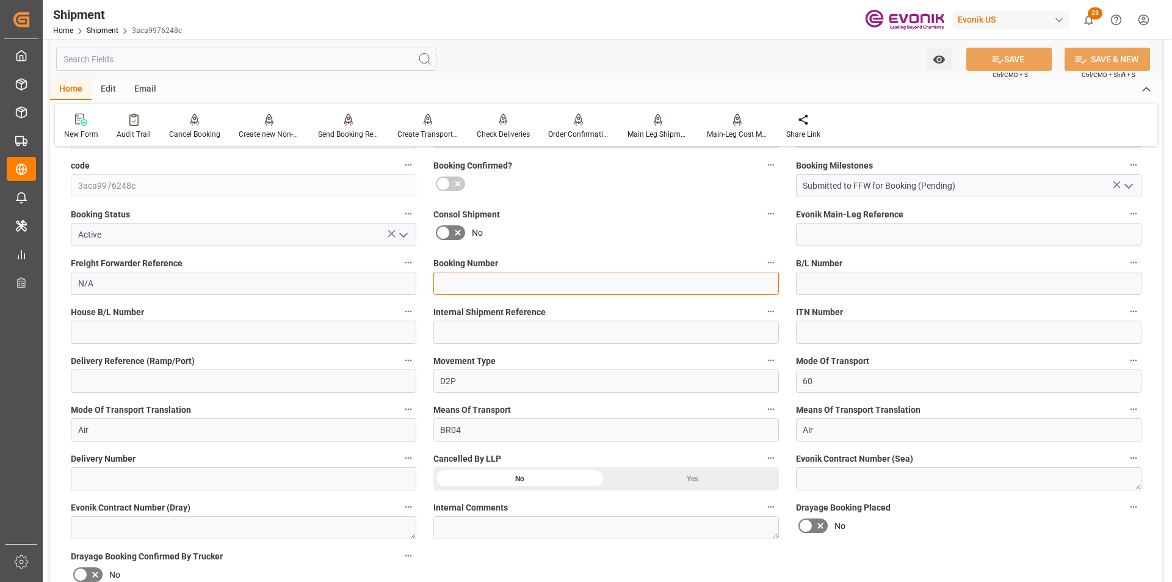
click at [507, 290] on input at bounding box center [605, 283] width 345 height 23
paste input "QEWR00300859"
type input "QEWR00300859"
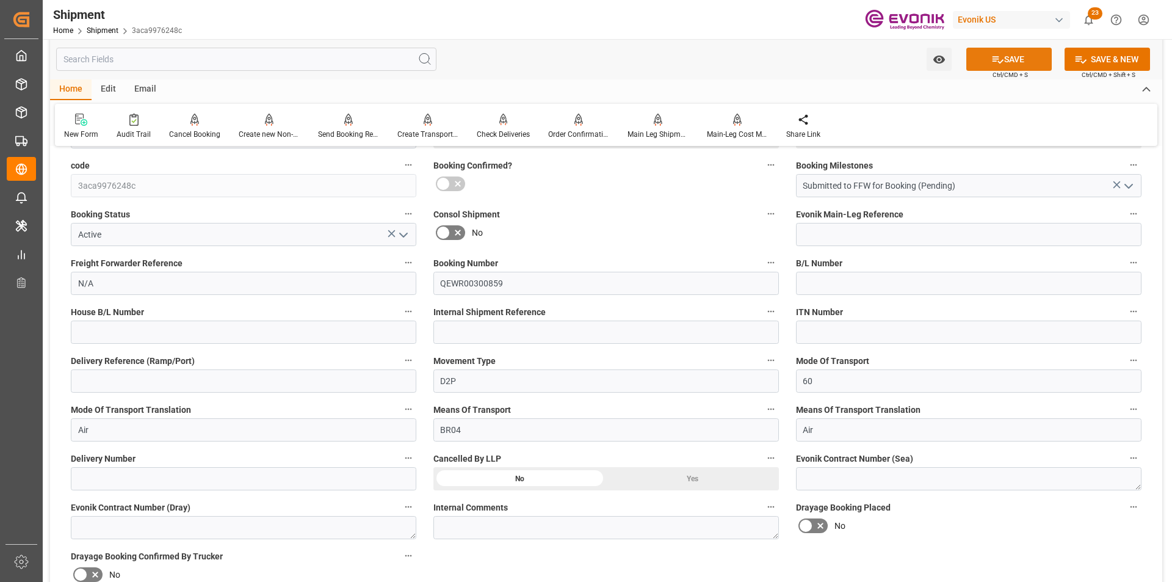
click at [1011, 49] on button "SAVE" at bounding box center [1008, 59] width 85 height 23
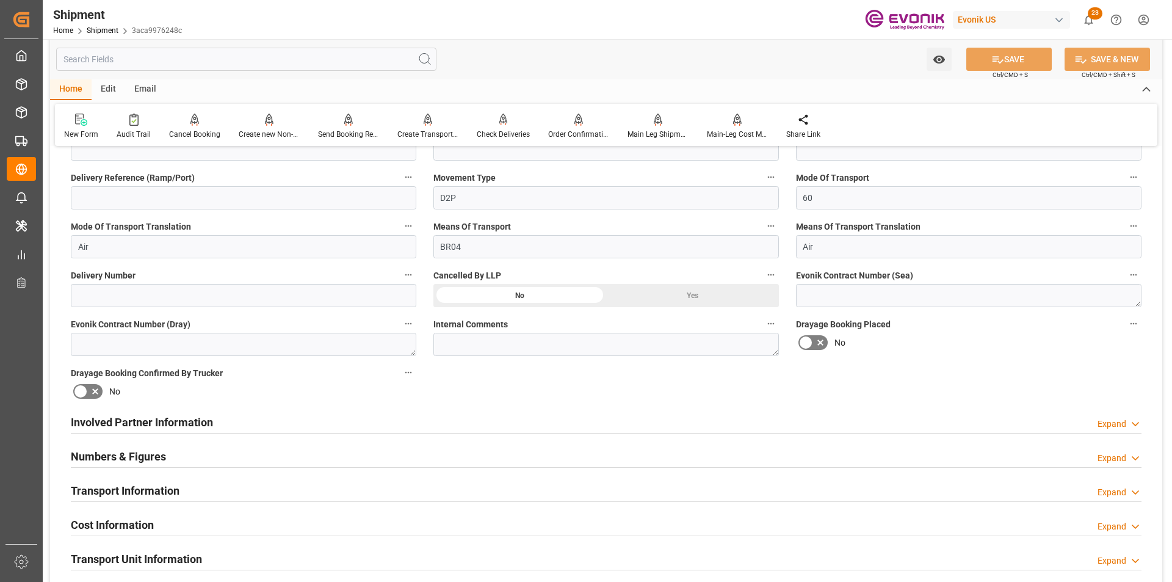
scroll to position [610, 0]
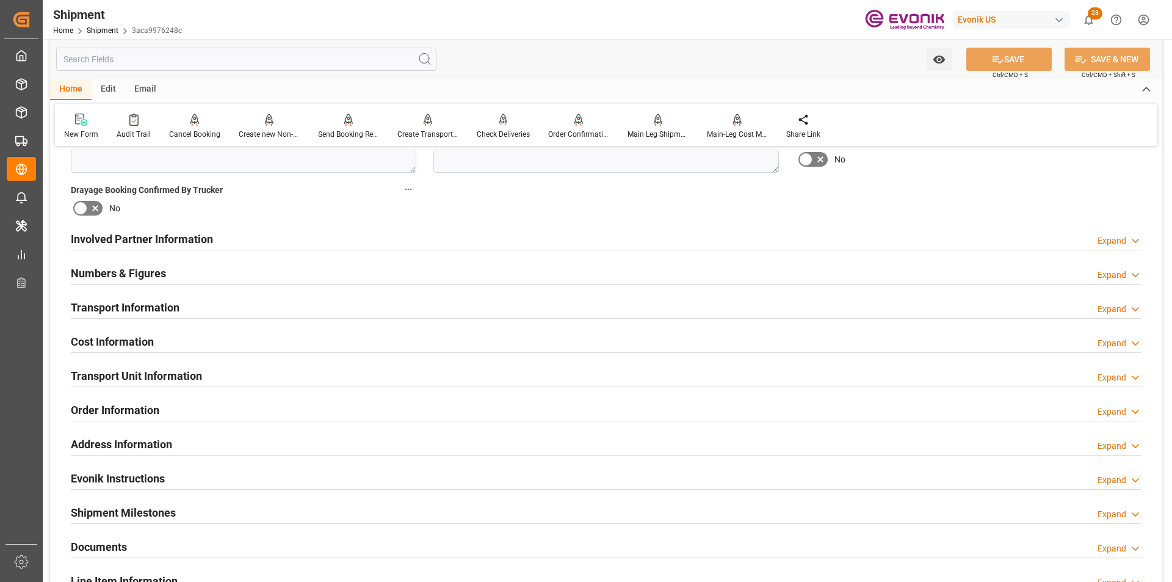
click at [1122, 310] on div "Expand" at bounding box center [1112, 309] width 29 height 13
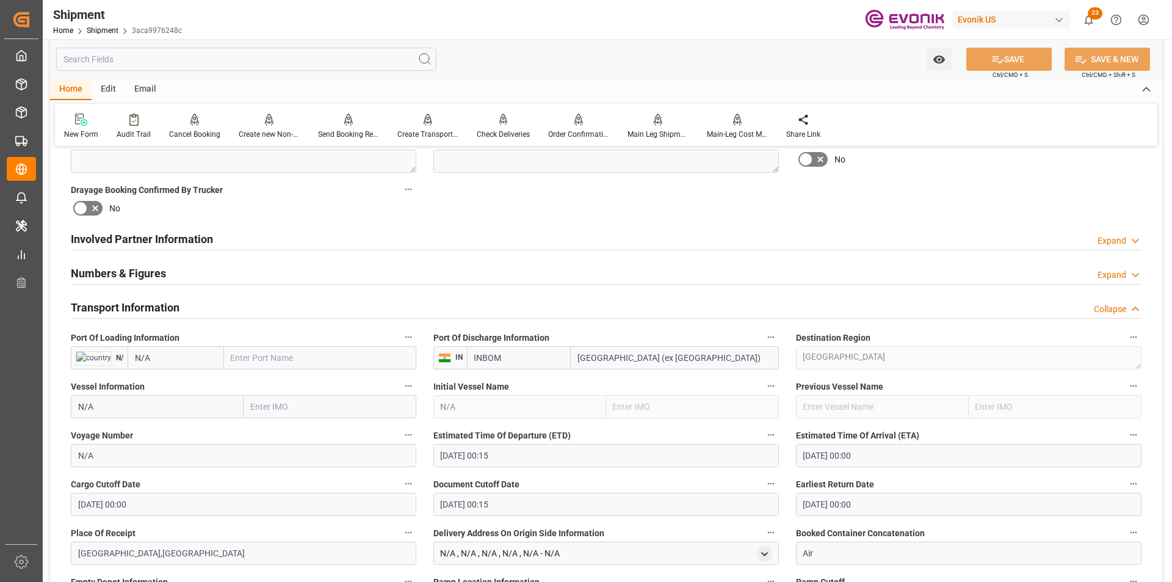
click at [1122, 310] on div "Collapse" at bounding box center [1110, 309] width 32 height 13
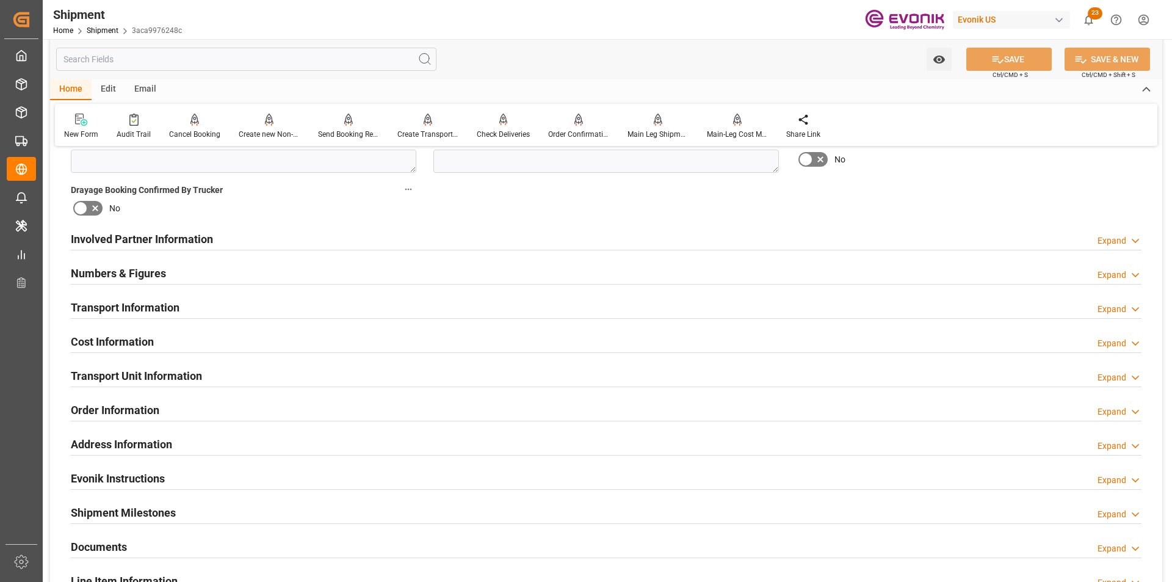
click at [1123, 338] on div "Expand" at bounding box center [1112, 343] width 29 height 13
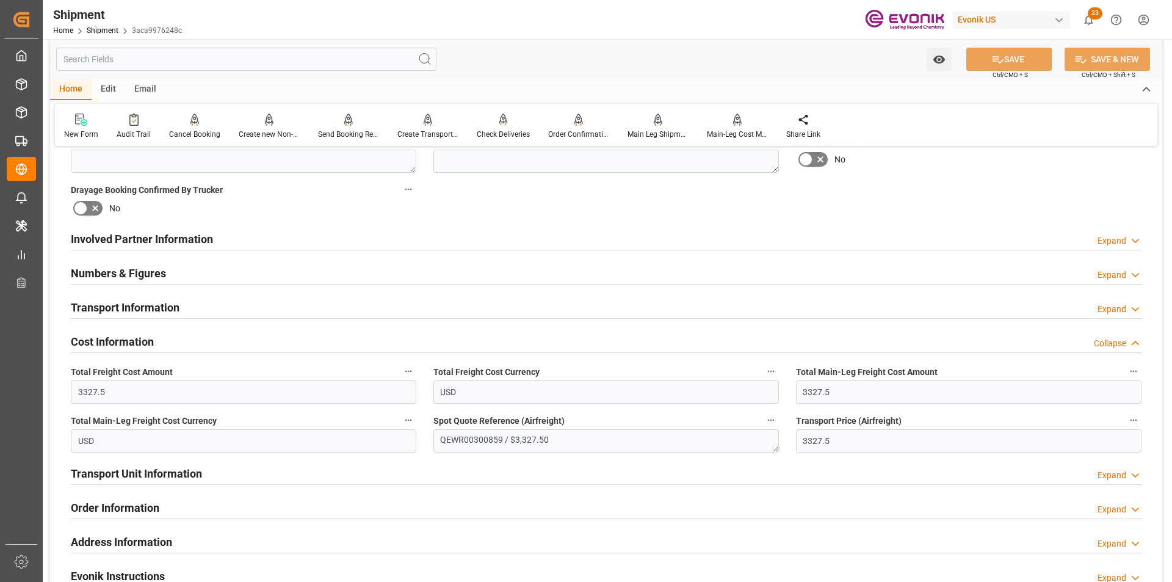
click at [1123, 338] on div "Collapse" at bounding box center [1110, 343] width 32 height 13
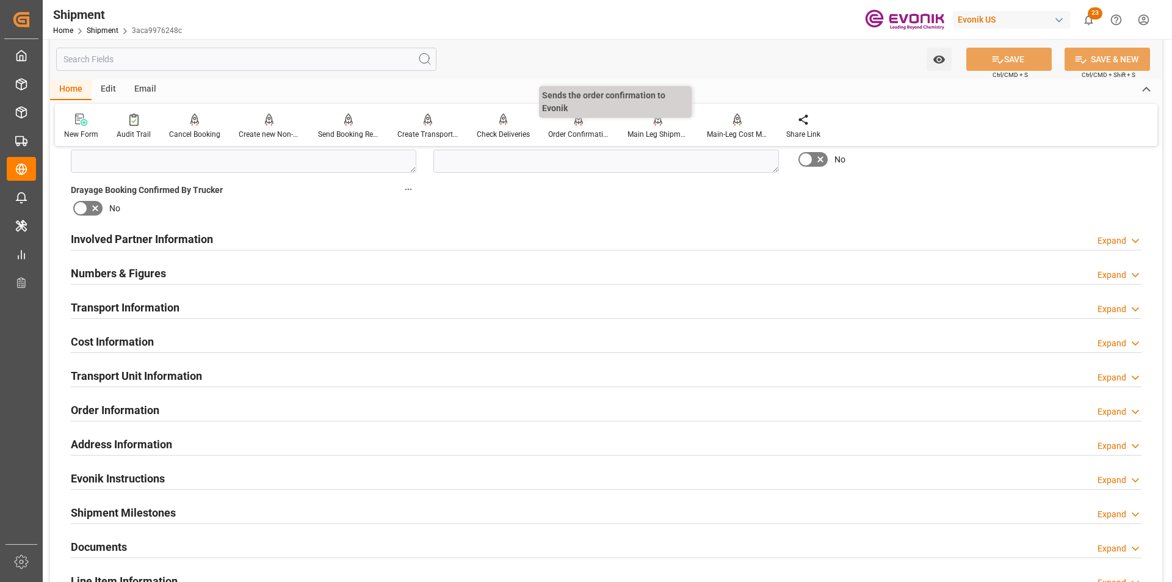
click at [557, 133] on div "Order Confirmation" at bounding box center [578, 134] width 61 height 11
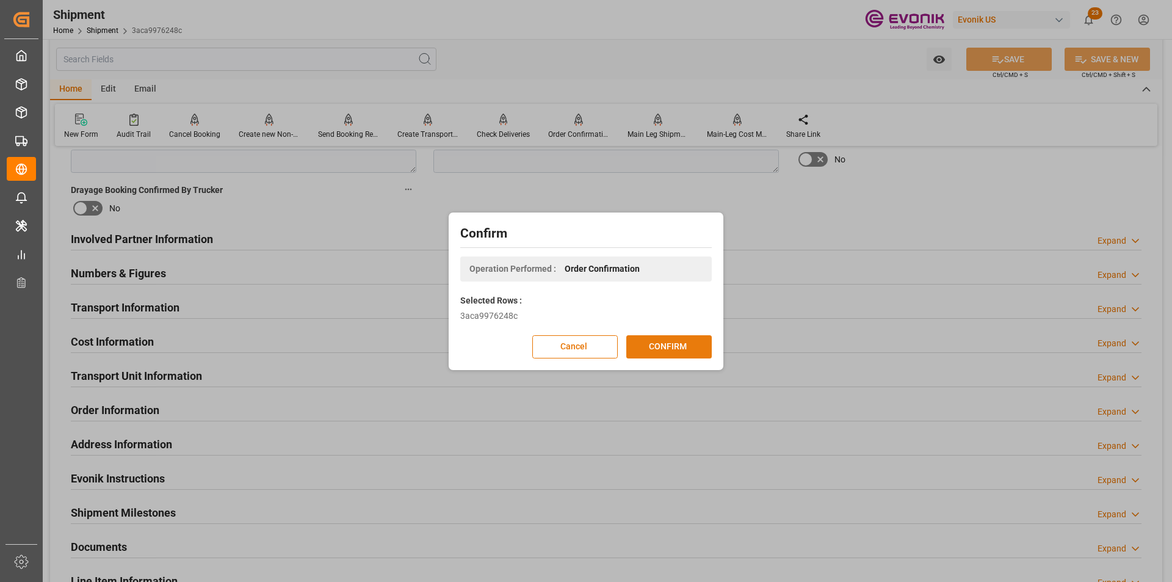
click at [657, 350] on button "CONFIRM" at bounding box center [668, 346] width 85 height 23
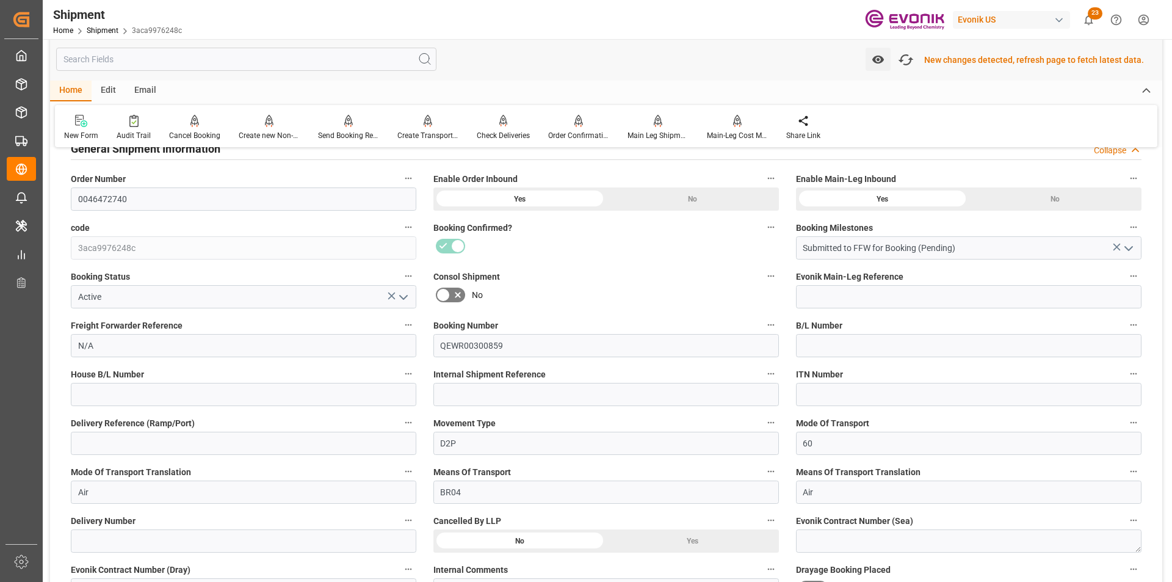
scroll to position [0, 0]
